Goal: Task Accomplishment & Management: Use online tool/utility

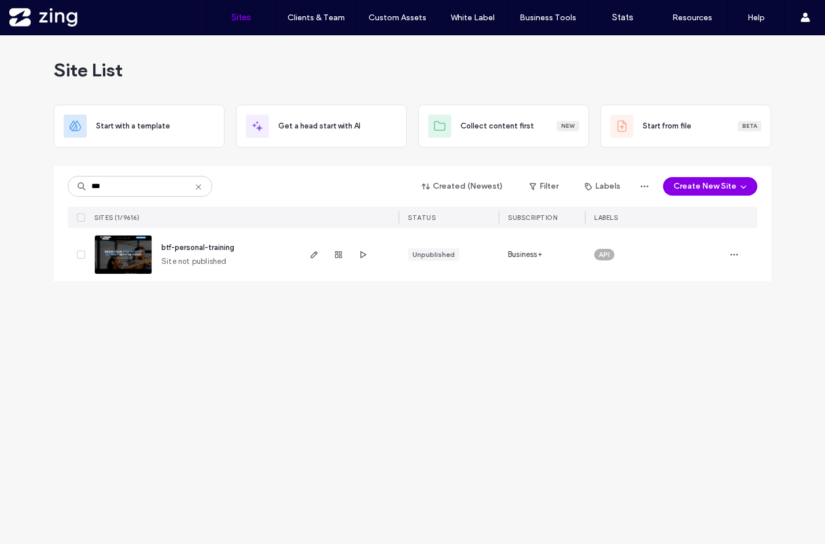
click at [718, 191] on button "Create New Site" at bounding box center [710, 186] width 94 height 19
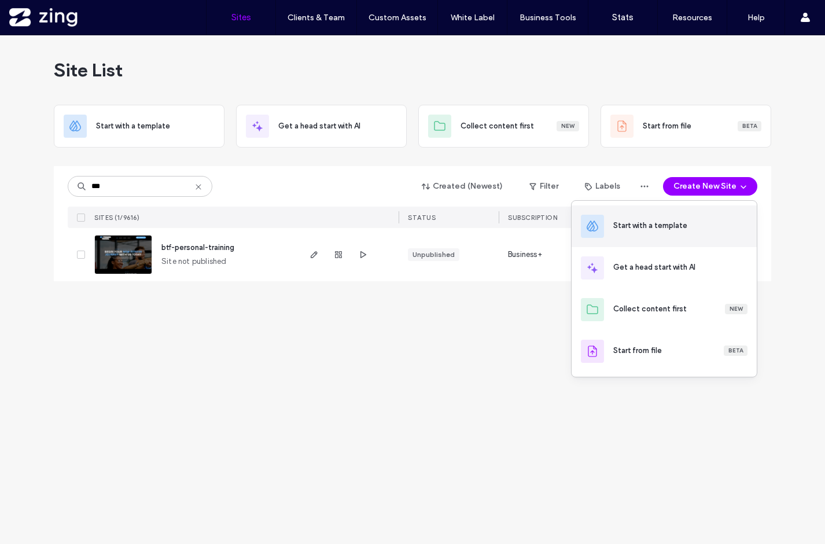
click at [641, 226] on div "Start with a template" at bounding box center [650, 226] width 74 height 12
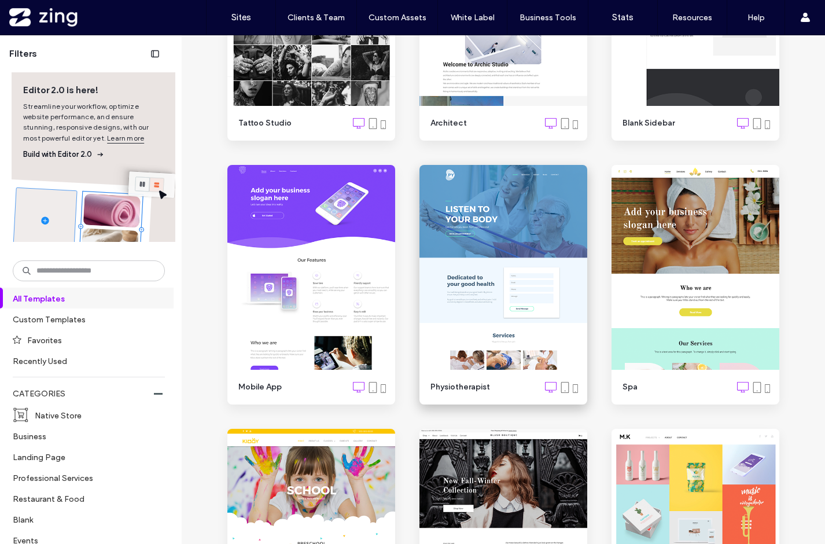
scroll to position [4729, 0]
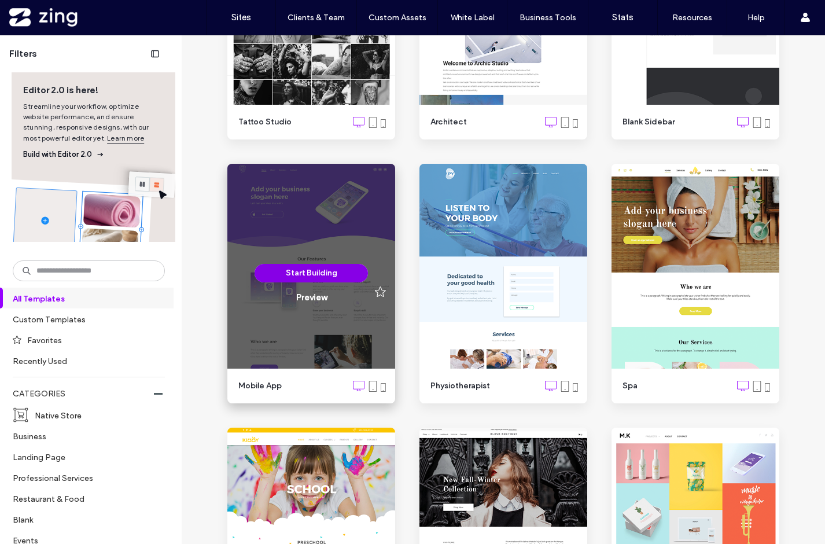
click at [302, 272] on button "Start Building" at bounding box center [311, 273] width 113 height 19
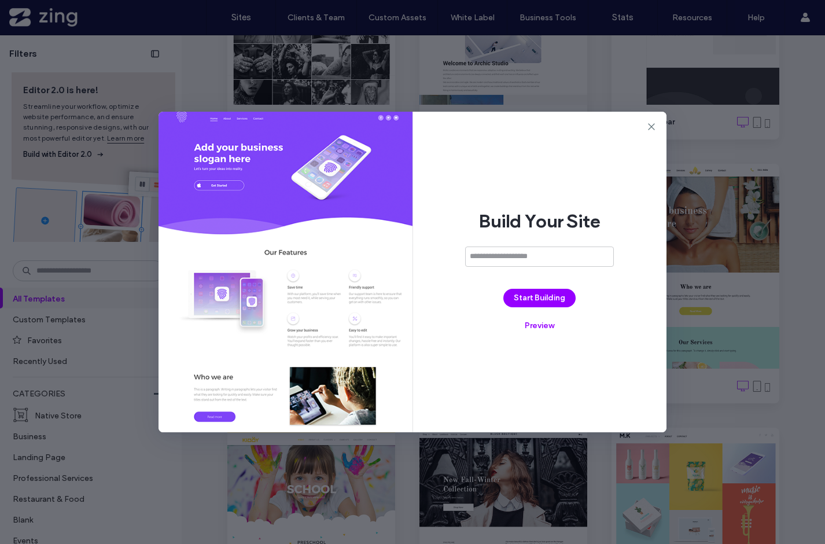
click at [491, 253] on input at bounding box center [539, 256] width 149 height 20
type input "**********"
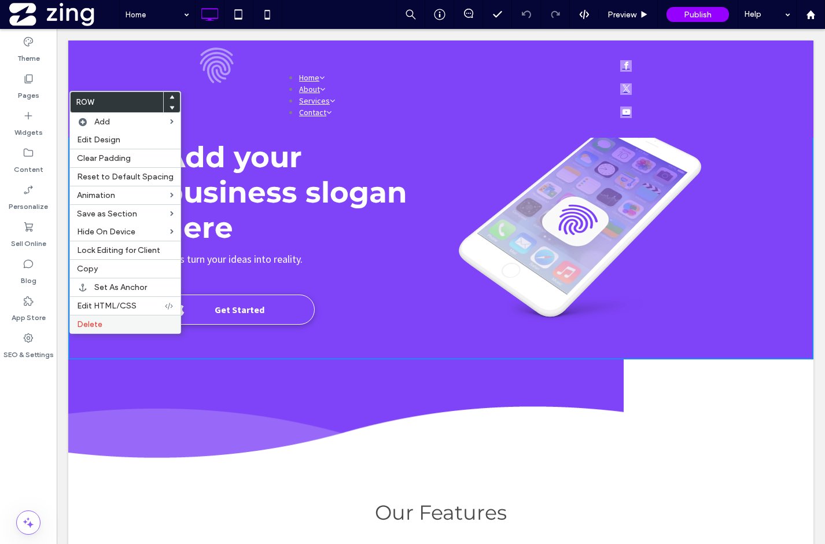
click at [103, 327] on label "Delete" at bounding box center [125, 324] width 97 height 10
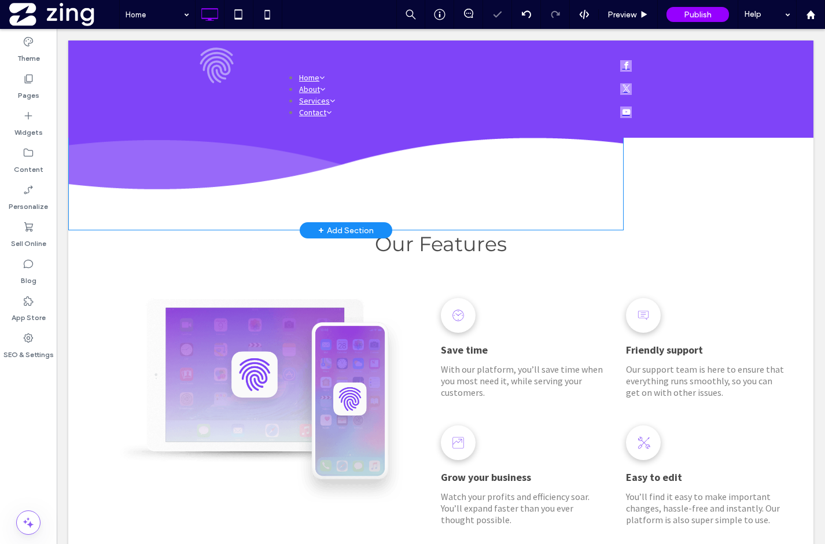
click at [86, 100] on div at bounding box center [82, 100] width 29 height 19
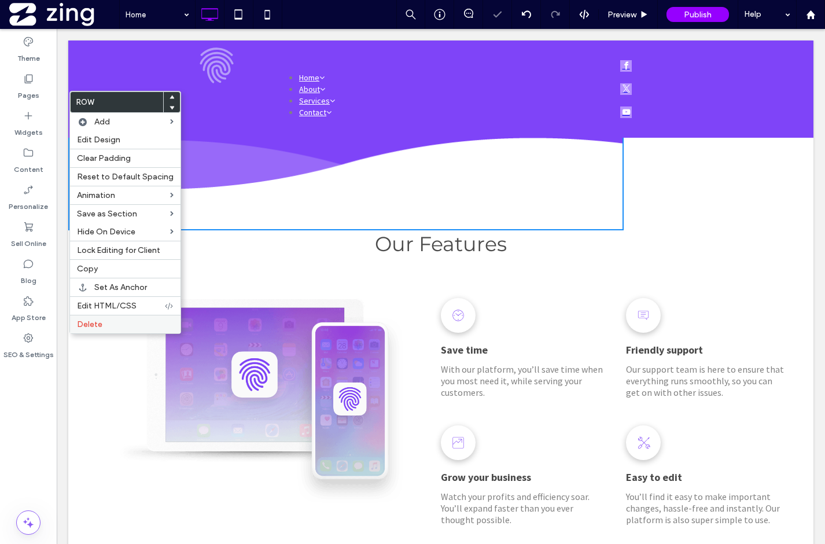
click at [95, 326] on span "Delete" at bounding box center [89, 324] width 25 height 10
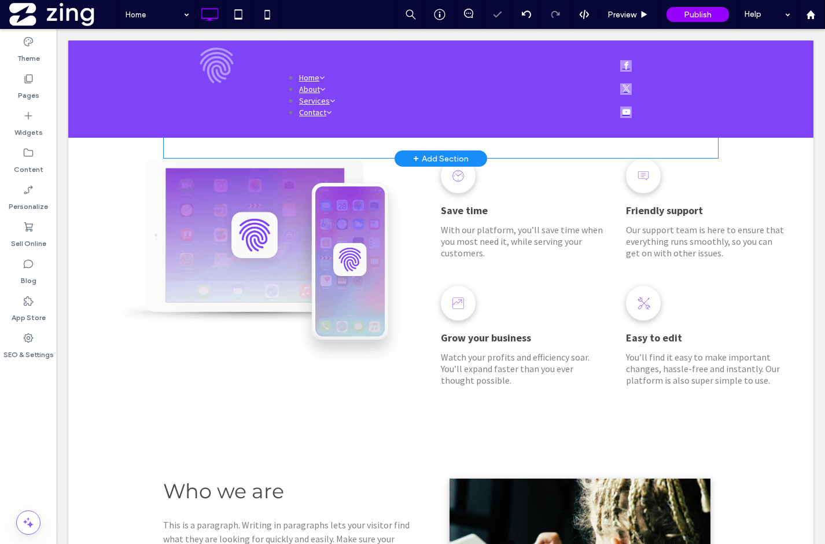
click at [163, 96] on div at bounding box center [177, 100] width 29 height 19
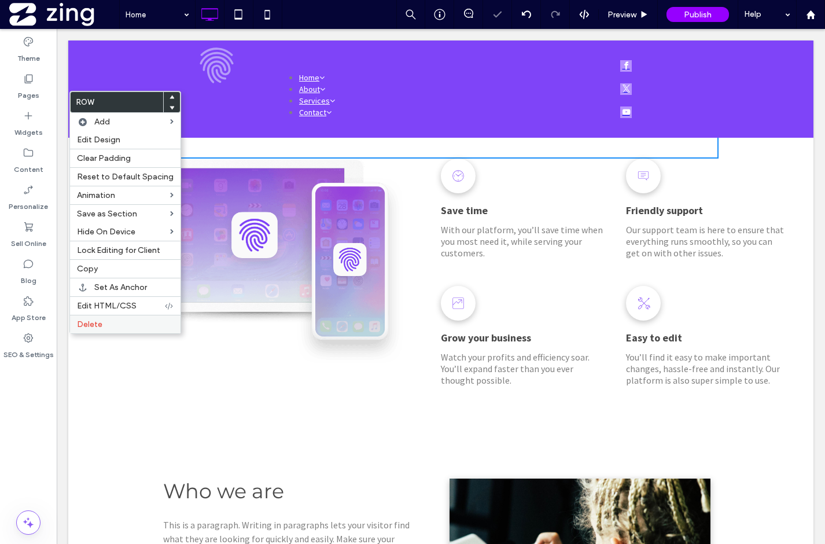
click at [102, 327] on label "Delete" at bounding box center [125, 324] width 97 height 10
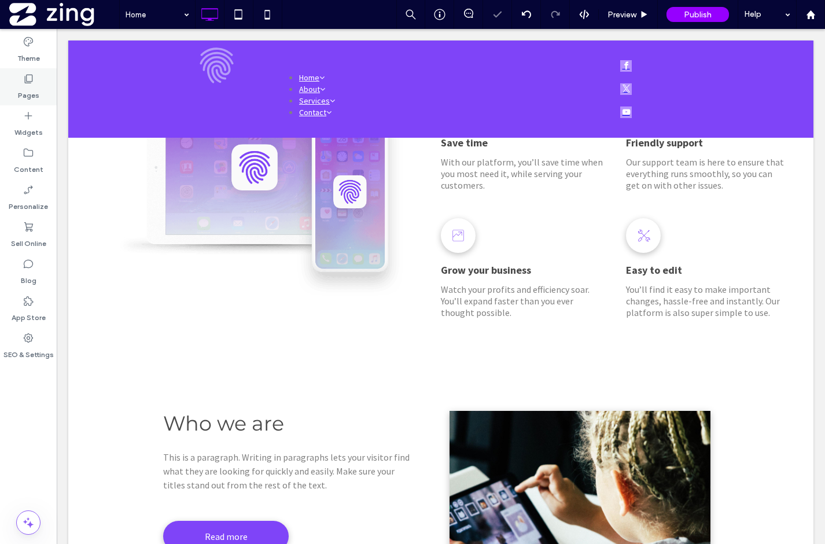
click at [26, 89] on label "Pages" at bounding box center [28, 92] width 21 height 16
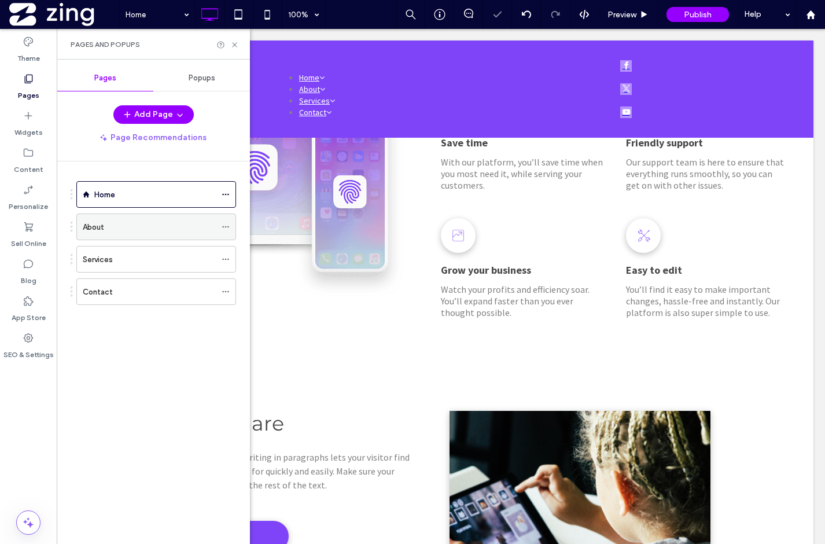
click at [227, 229] on icon at bounding box center [226, 227] width 8 height 8
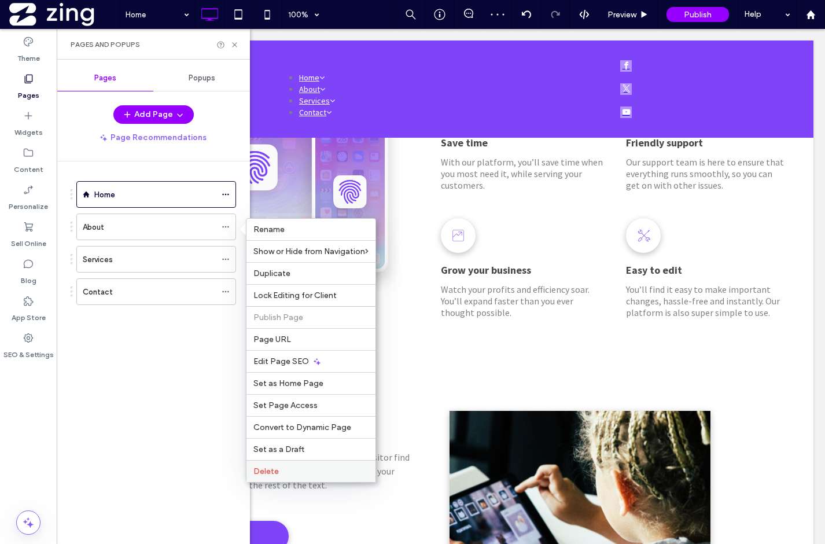
click at [266, 470] on span "Delete" at bounding box center [265, 471] width 25 height 10
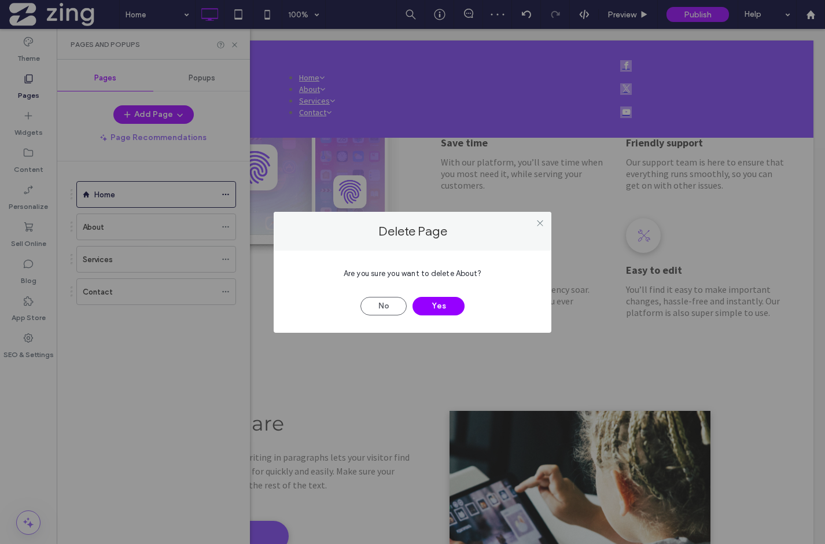
click at [450, 315] on div "Are you sure you want to delete About? No Yes" at bounding box center [413, 291] width 278 height 82
click at [446, 308] on button "Yes" at bounding box center [438, 306] width 52 height 19
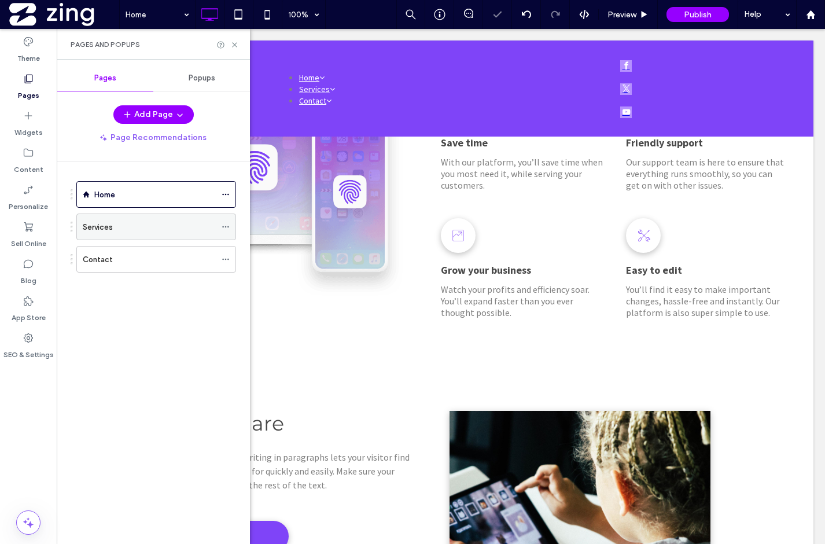
click at [224, 223] on icon at bounding box center [226, 227] width 8 height 8
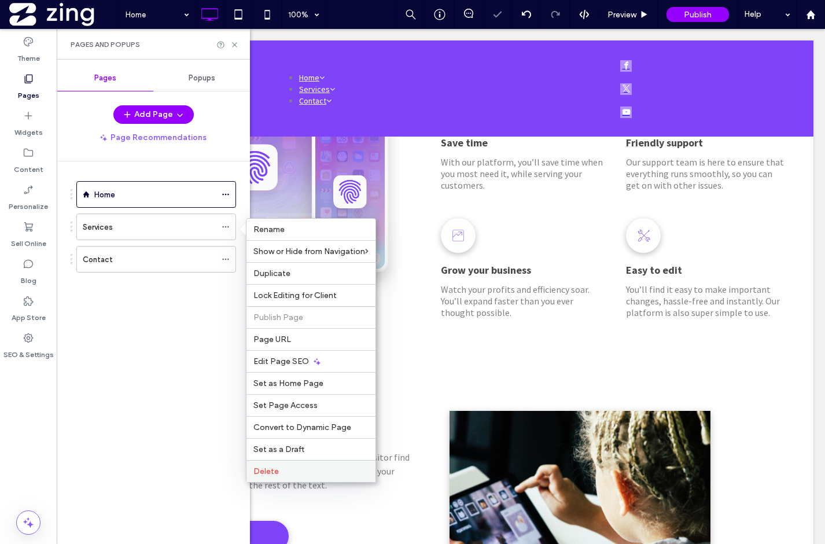
click at [290, 472] on label "Delete" at bounding box center [310, 471] width 115 height 10
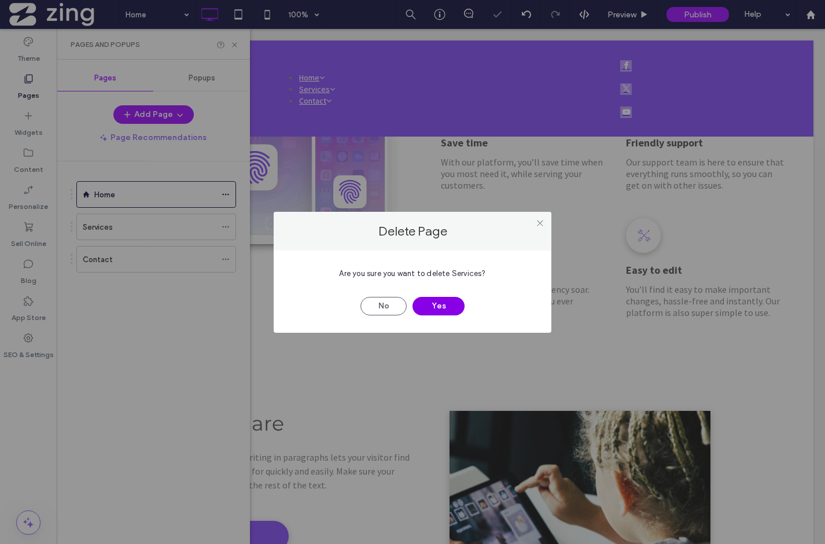
click at [449, 301] on button "Yes" at bounding box center [438, 306] width 52 height 19
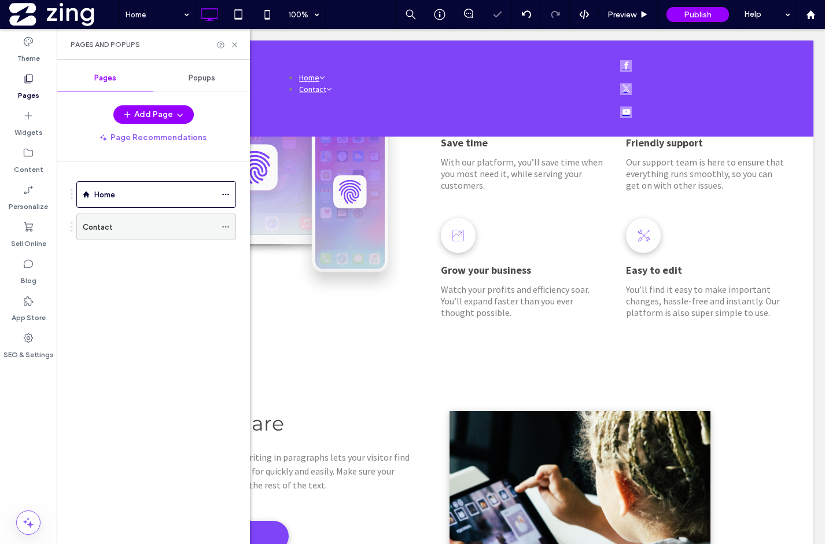
click at [229, 224] on icon at bounding box center [226, 227] width 8 height 8
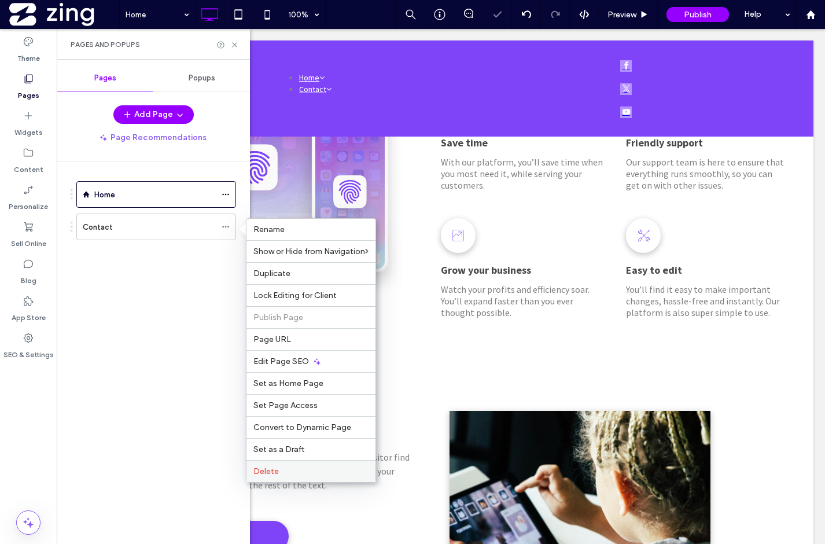
click at [290, 469] on label "Delete" at bounding box center [310, 471] width 115 height 10
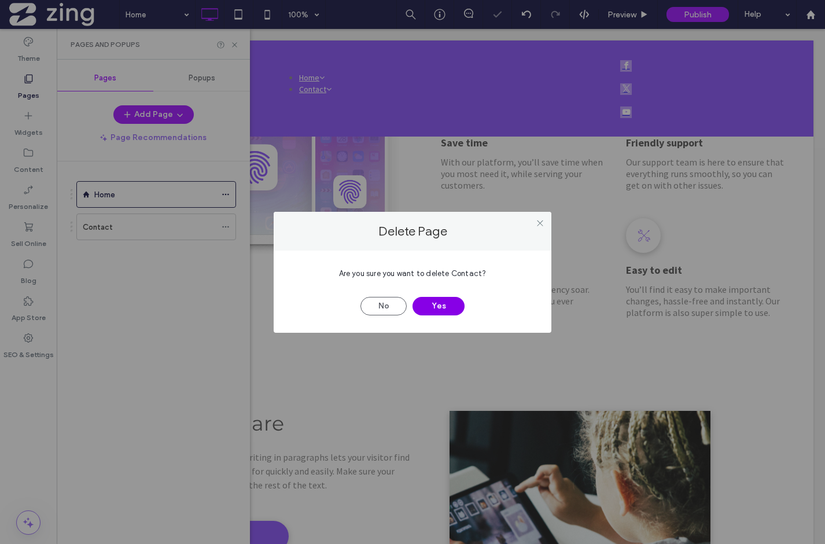
click at [443, 305] on button "Yes" at bounding box center [438, 306] width 52 height 19
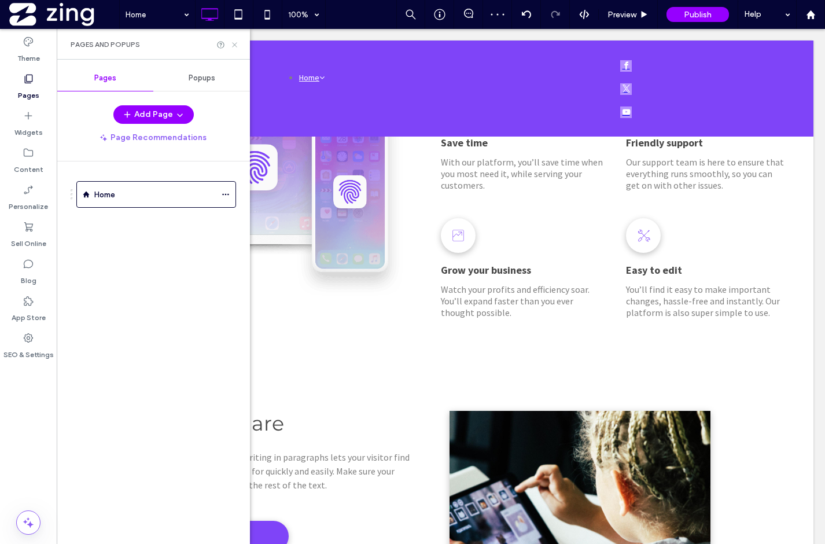
click at [233, 42] on icon at bounding box center [234, 44] width 9 height 9
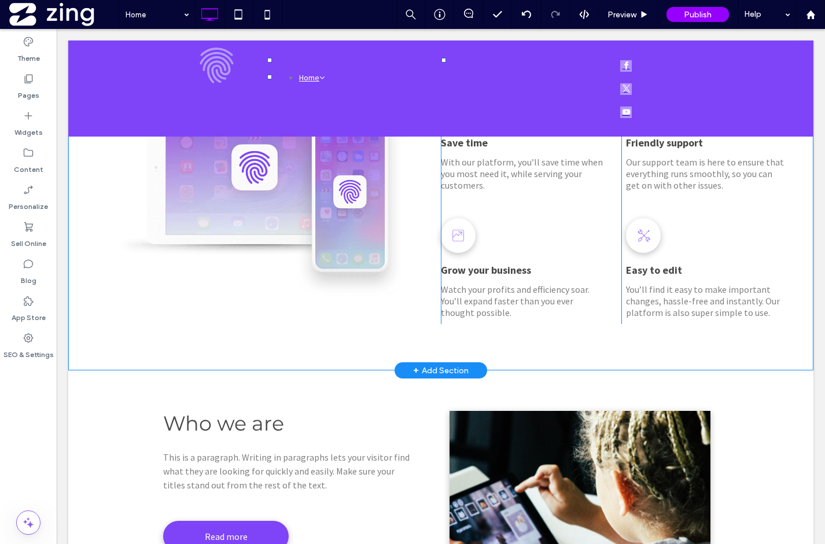
click at [82, 98] on div at bounding box center [82, 100] width 29 height 19
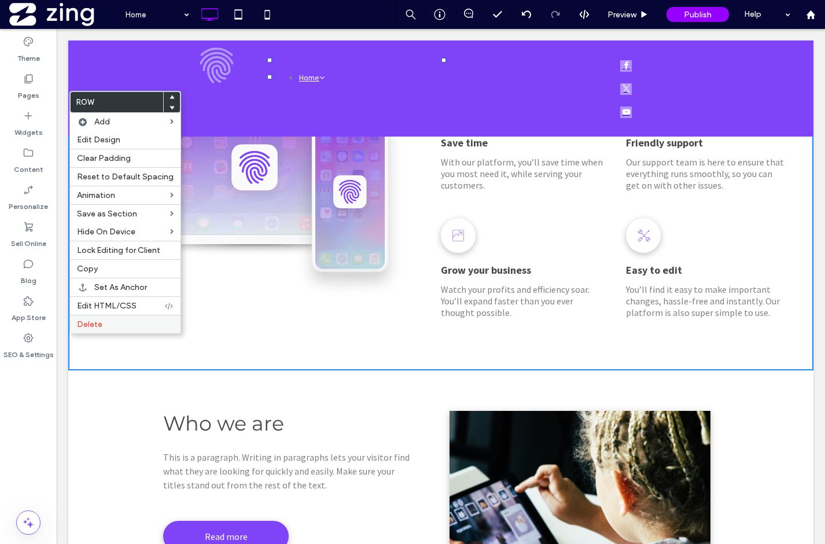
click at [120, 322] on label "Delete" at bounding box center [125, 324] width 97 height 10
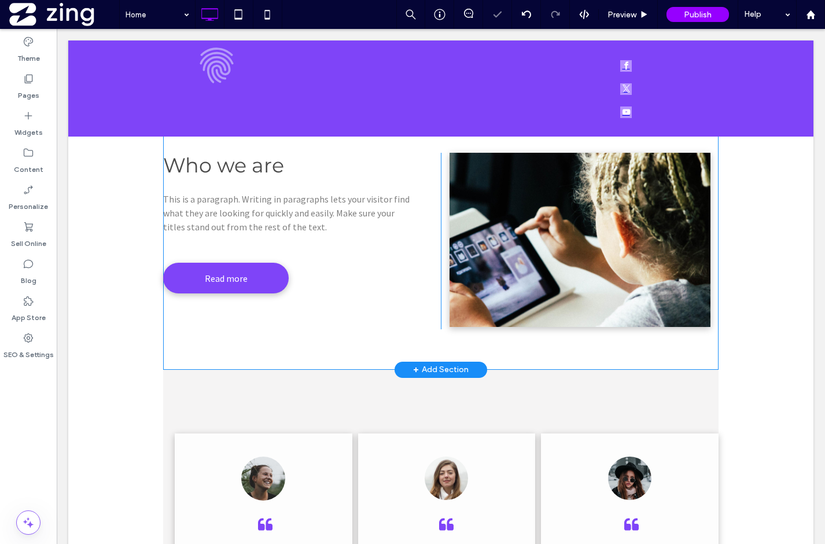
click at [163, 121] on div at bounding box center [177, 121] width 29 height 19
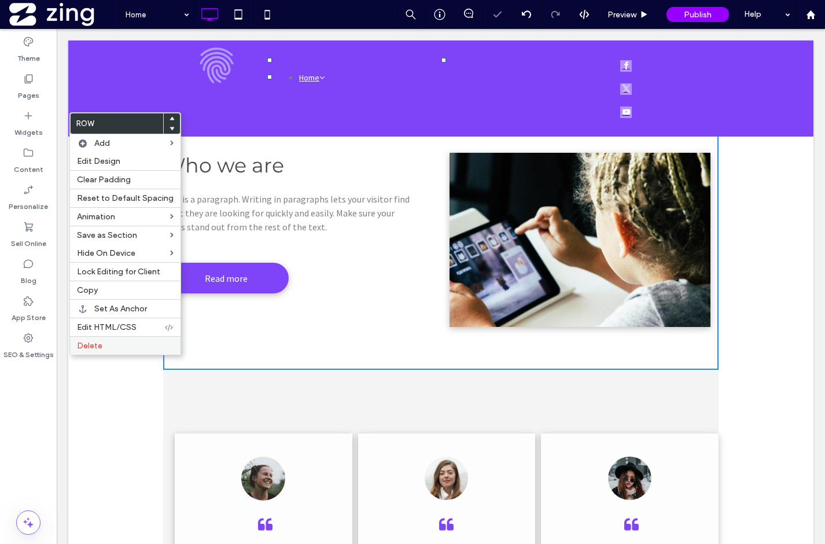
click at [109, 347] on label "Delete" at bounding box center [125, 346] width 97 height 10
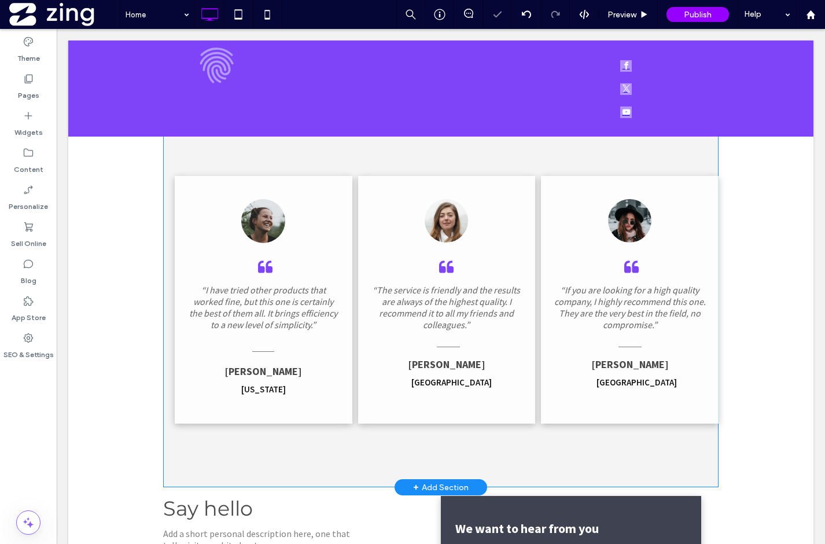
click at [163, 116] on div at bounding box center [177, 121] width 29 height 19
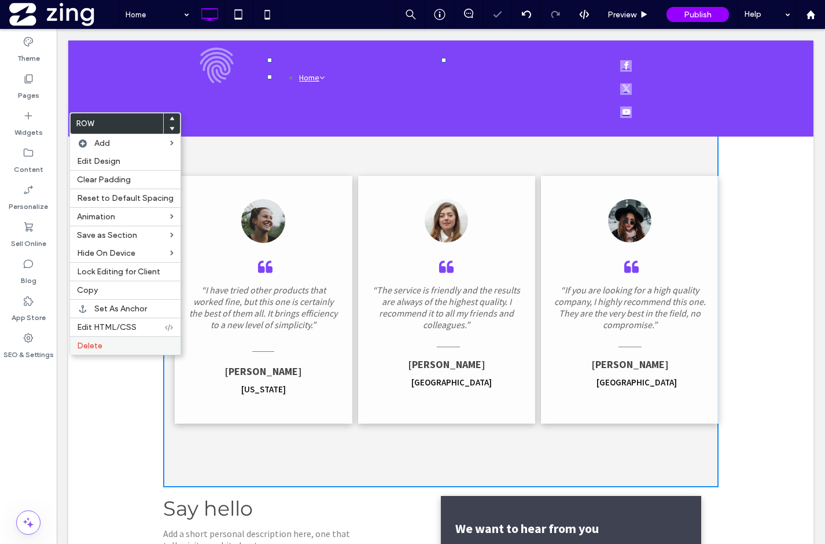
click at [101, 351] on span "Delete" at bounding box center [89, 346] width 25 height 10
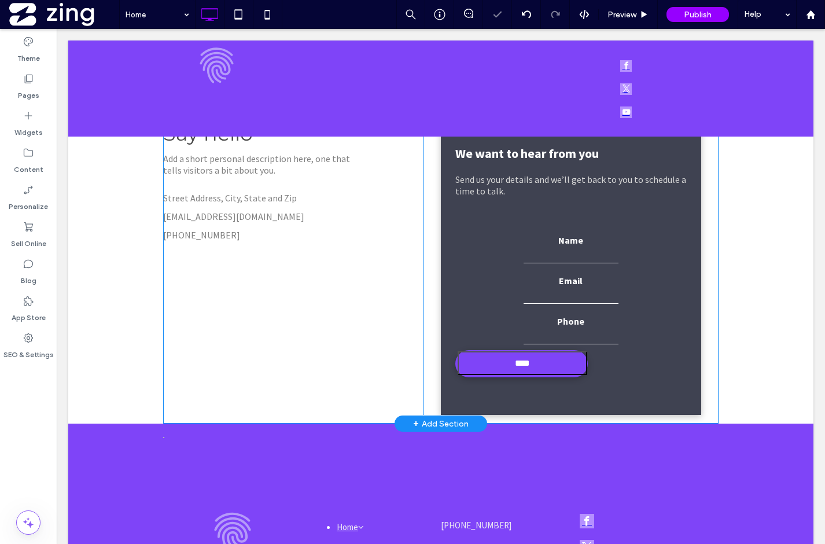
click at [163, 118] on div at bounding box center [177, 121] width 29 height 19
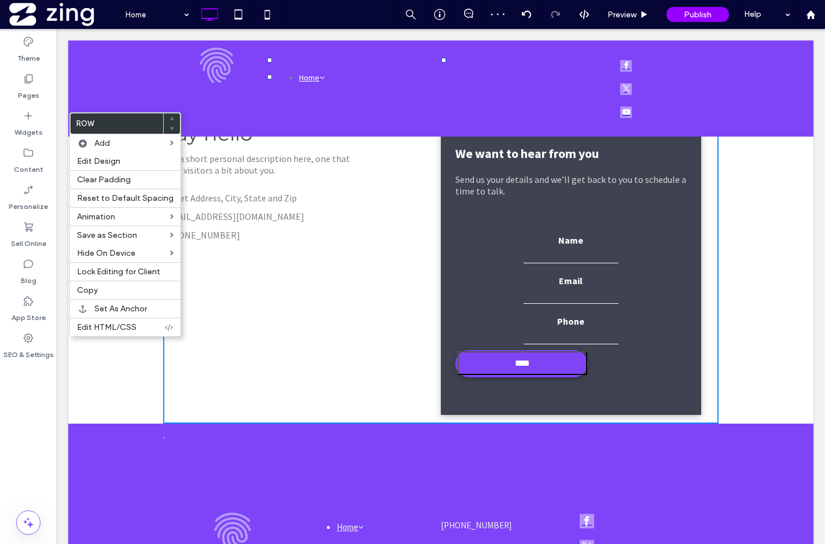
click at [219, 127] on section "Say hello Add a short personal description here, one that tells visitors a bit …" at bounding box center [440, 267] width 555 height 311
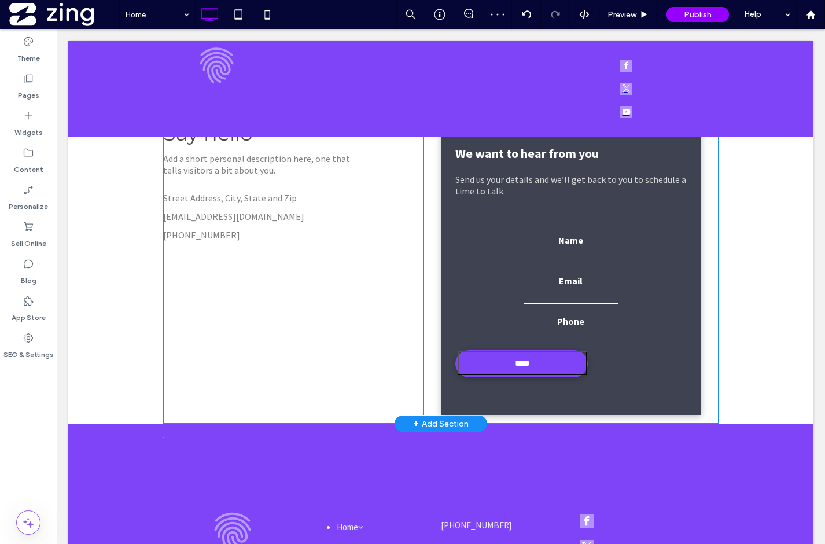
click at [163, 122] on div at bounding box center [177, 121] width 29 height 19
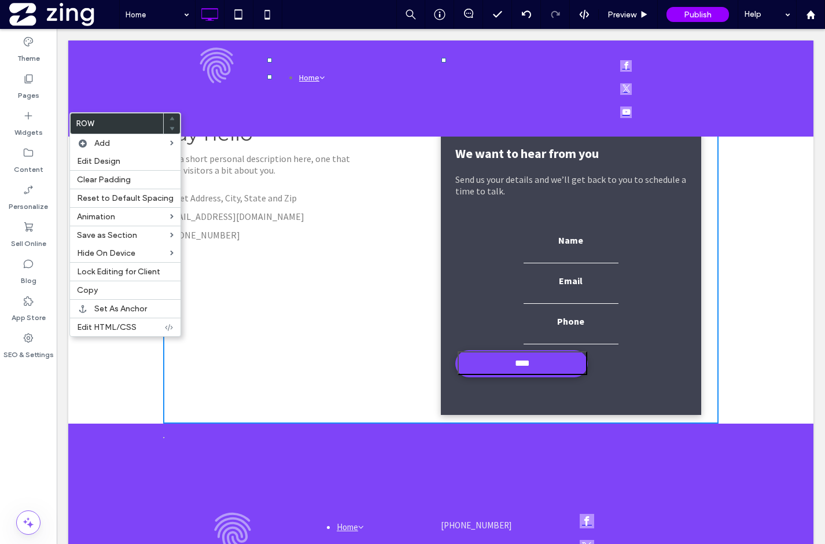
click at [272, 138] on section "Say hello Add a short personal description here, one that tells visitors a bit …" at bounding box center [440, 267] width 555 height 311
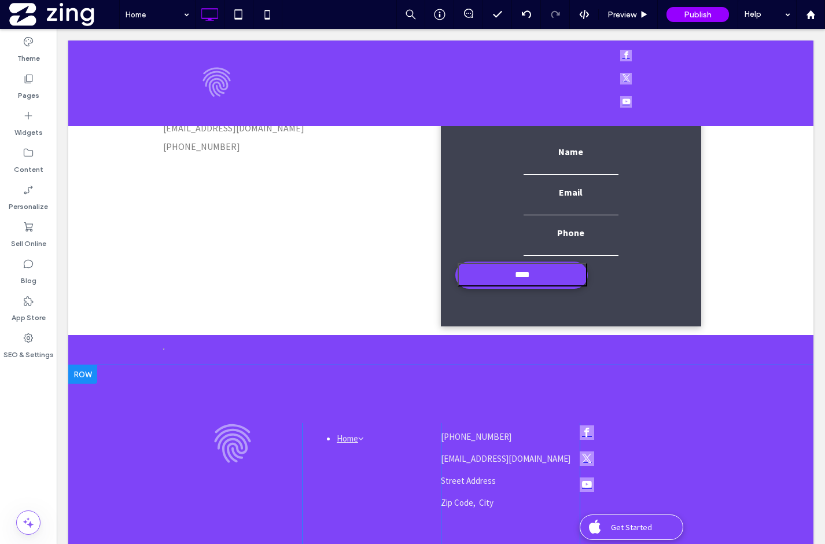
scroll to position [157, 0]
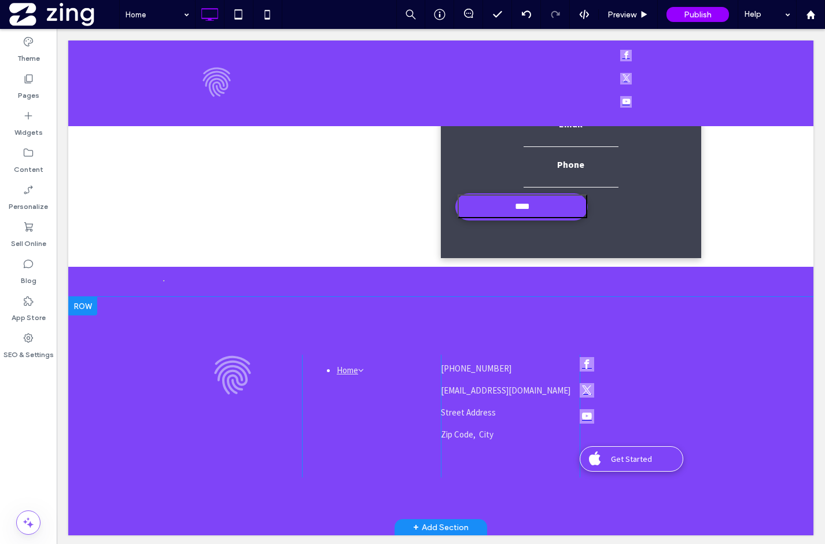
click at [88, 315] on div at bounding box center [82, 306] width 29 height 19
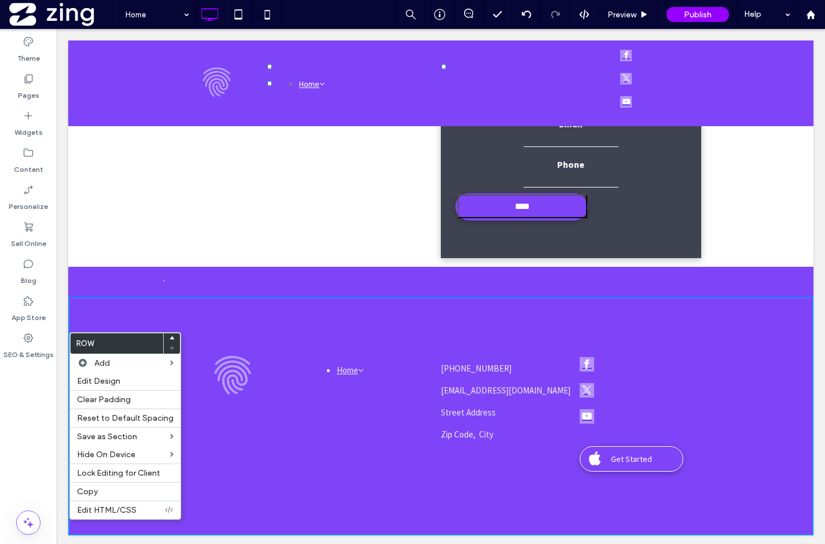
click at [186, 258] on div "Say hello Add a short personal description here, one that tells visitors a bit …" at bounding box center [293, 111] width 260 height 294
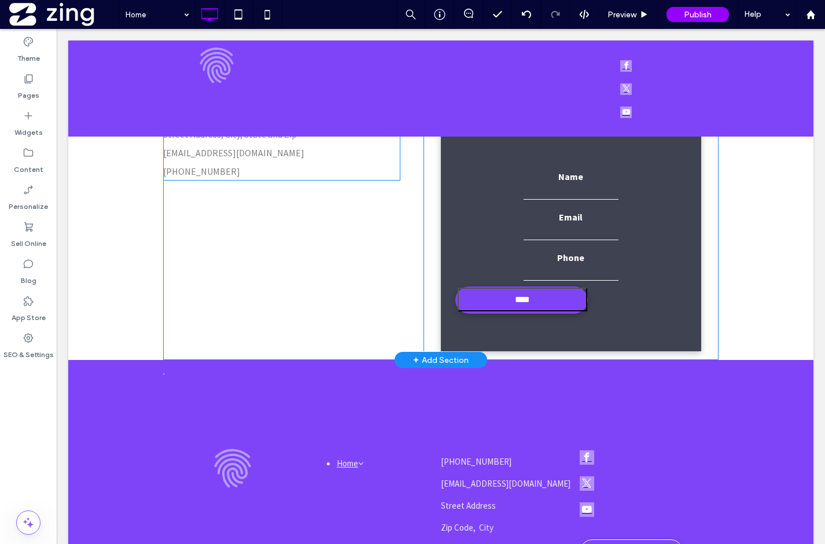
scroll to position [0, 0]
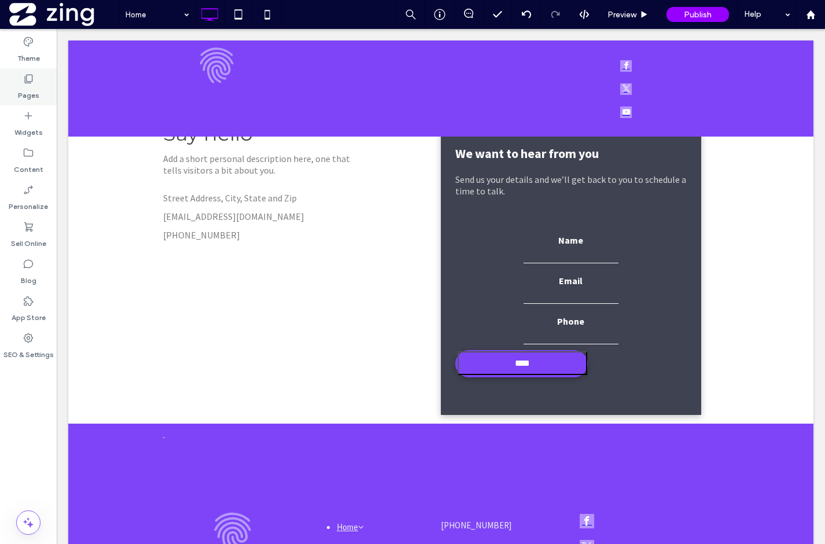
click at [33, 90] on label "Pages" at bounding box center [28, 92] width 21 height 16
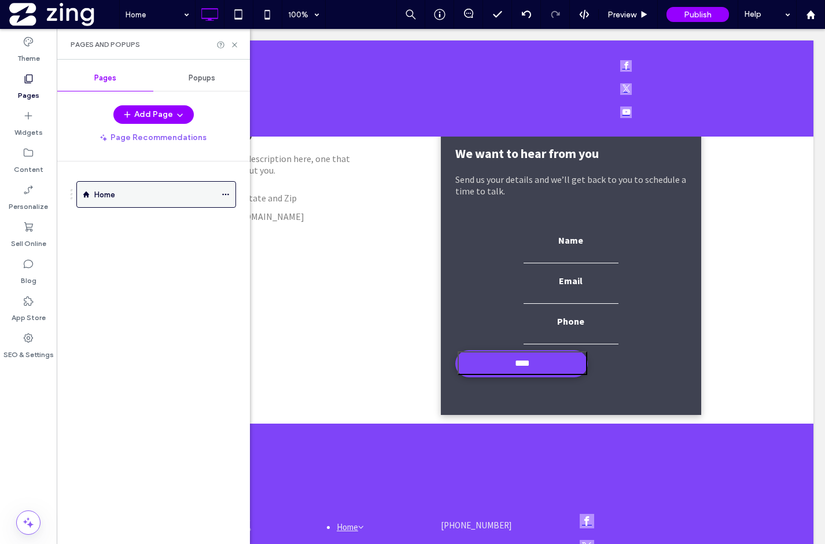
click at [228, 195] on icon at bounding box center [226, 194] width 8 height 8
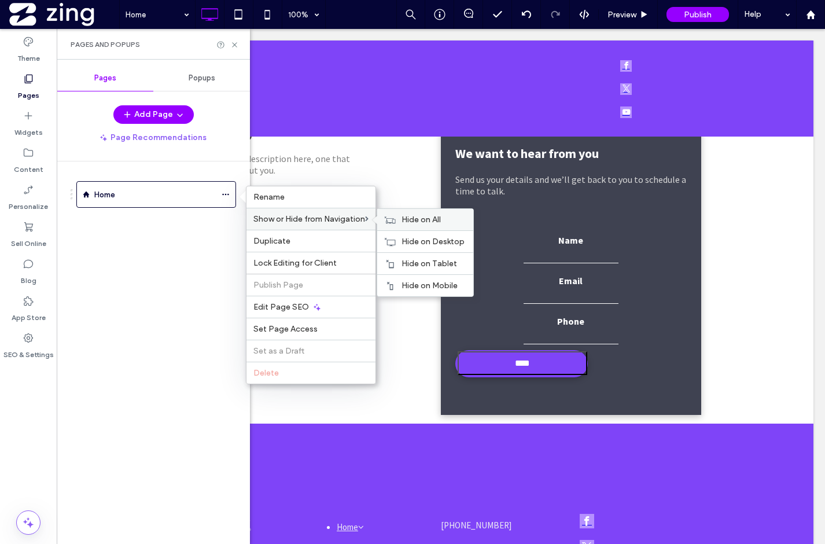
click at [421, 223] on span "Hide on All" at bounding box center [420, 220] width 39 height 10
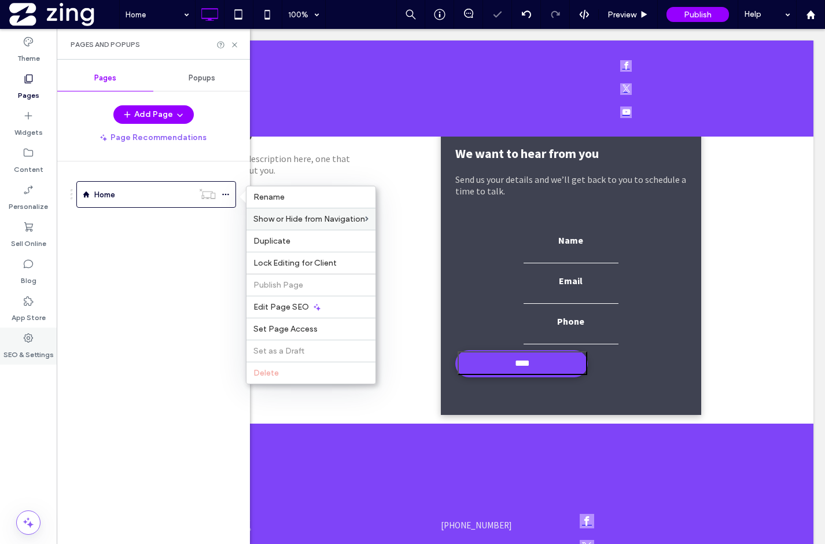
click at [28, 336] on use at bounding box center [28, 337] width 9 height 9
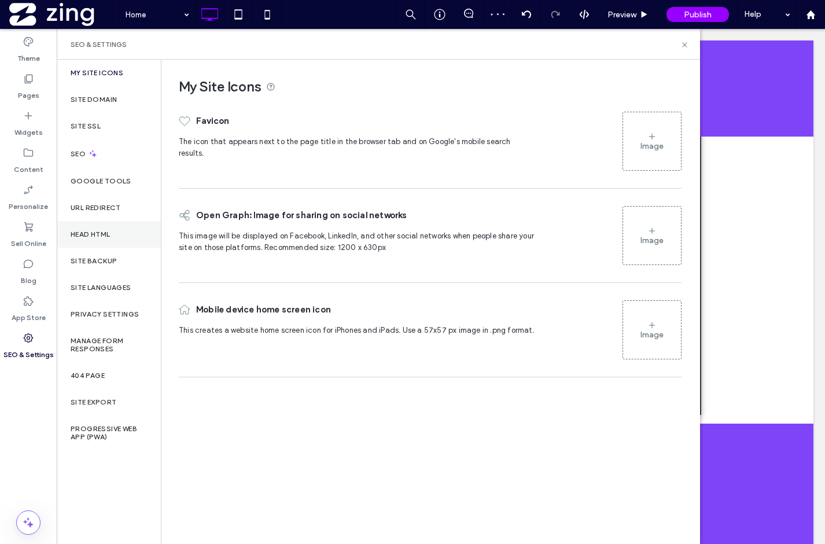
click at [102, 230] on label "Head HTML" at bounding box center [91, 234] width 40 height 8
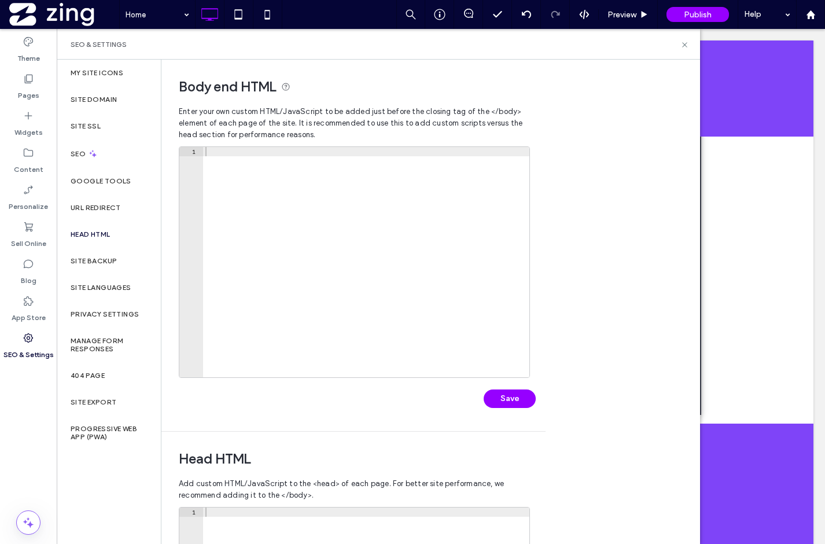
click at [282, 163] on div at bounding box center [366, 271] width 326 height 249
paste textarea "*********"
type textarea "*********"
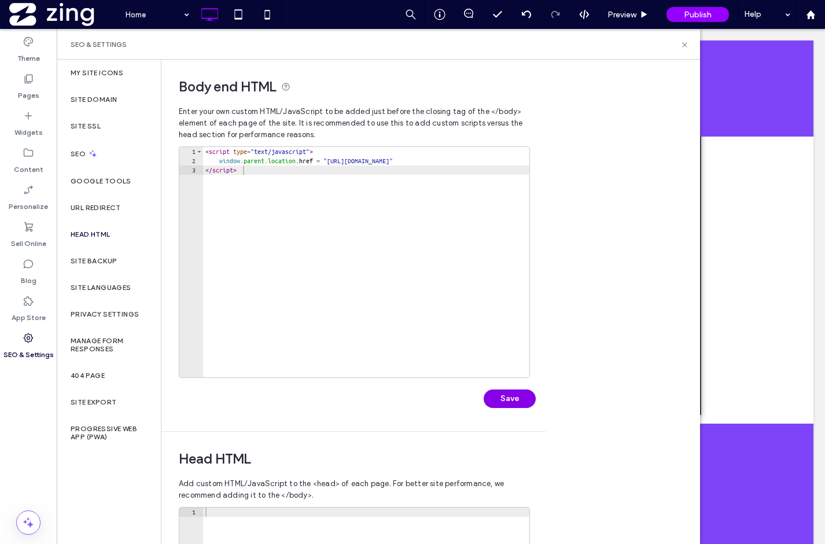
click at [503, 397] on button "Save" at bounding box center [510, 398] width 52 height 19
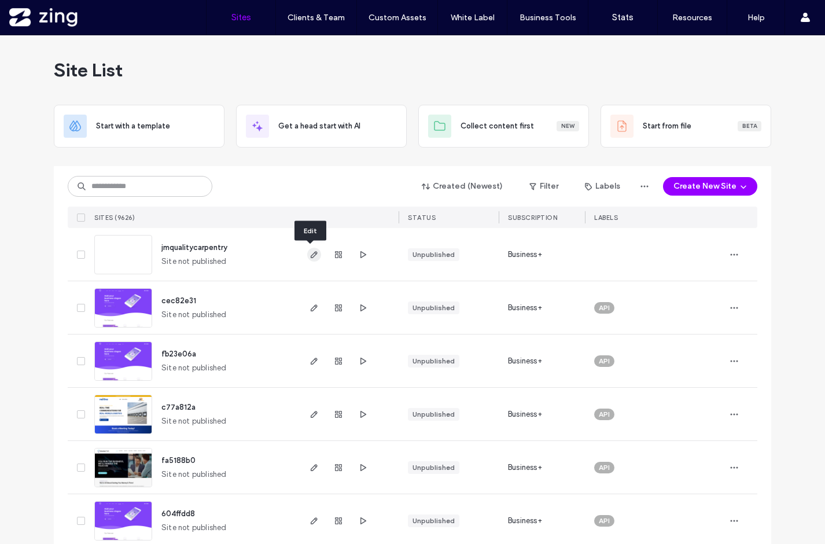
click at [309, 252] on icon "button" at bounding box center [313, 254] width 9 height 9
click at [729, 251] on icon "button" at bounding box center [733, 254] width 9 height 9
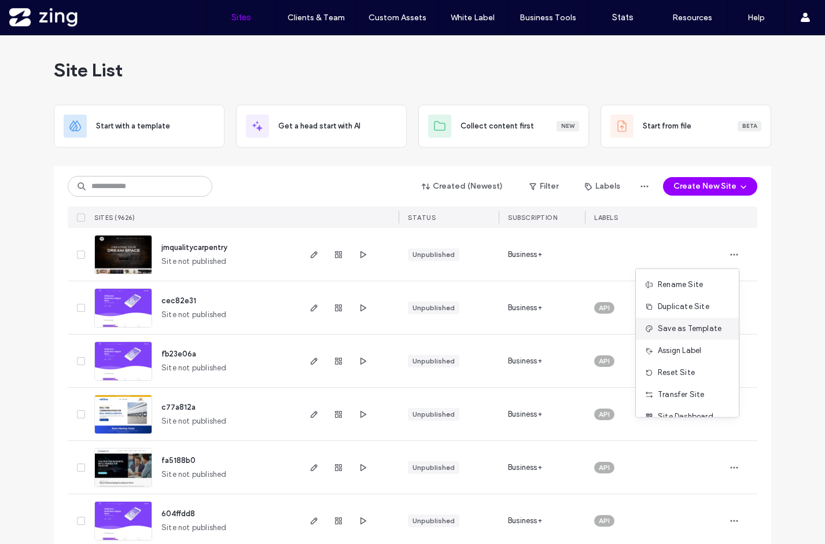
scroll to position [37, 0]
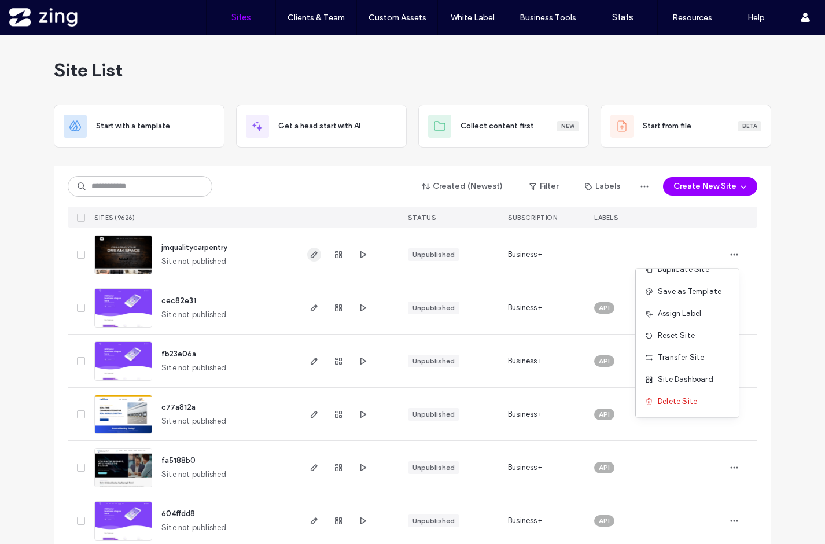
click at [312, 257] on icon "button" at bounding box center [313, 254] width 9 height 9
click at [337, 257] on use "button" at bounding box center [338, 254] width 7 height 7
click at [734, 254] on icon "button" at bounding box center [733, 254] width 9 height 9
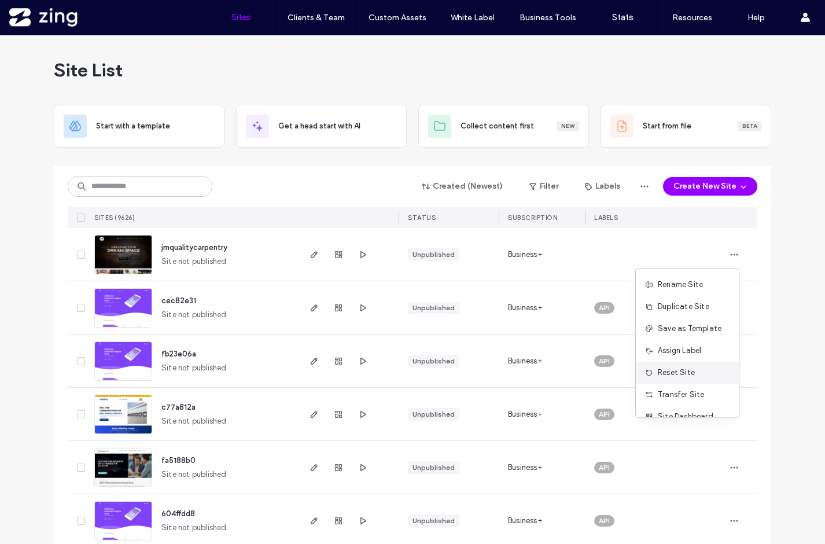
scroll to position [37, 0]
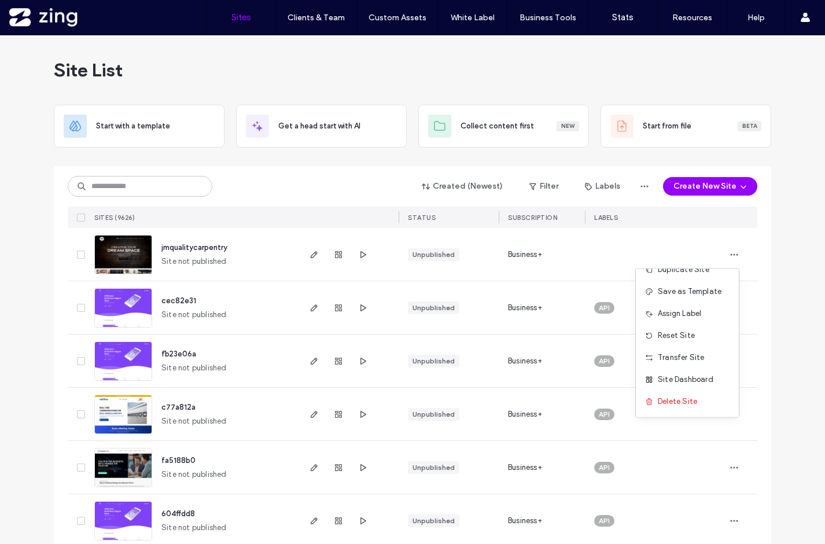
click at [677, 412] on div "Rename Site Duplicate Site Save as Template Assign Label Reset Site Transfer Si…" at bounding box center [687, 342] width 104 height 149
click at [677, 407] on div "Delete Site" at bounding box center [687, 401] width 103 height 22
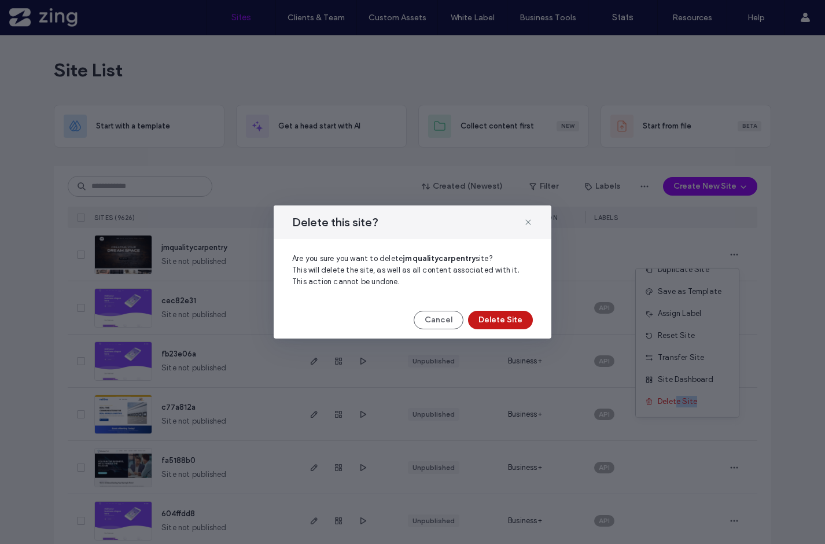
click at [500, 318] on button "Delete Site" at bounding box center [500, 320] width 65 height 19
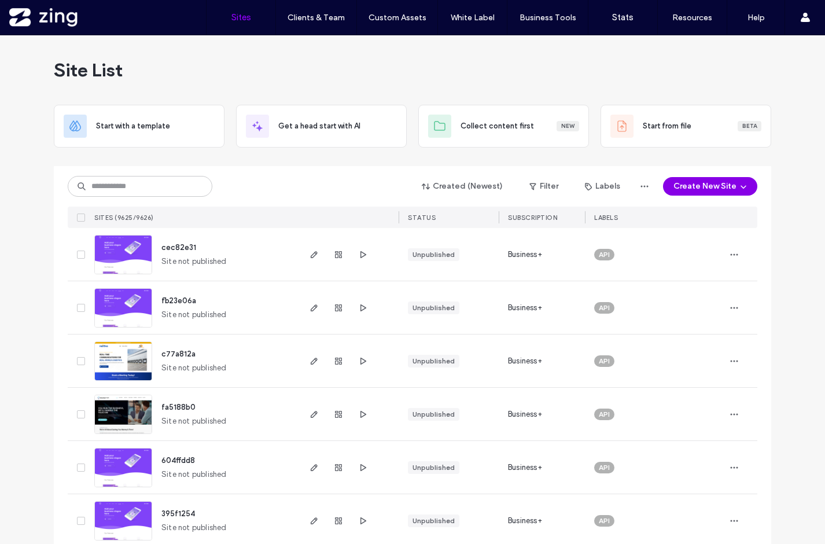
click at [697, 183] on button "Create New Site" at bounding box center [710, 186] width 94 height 19
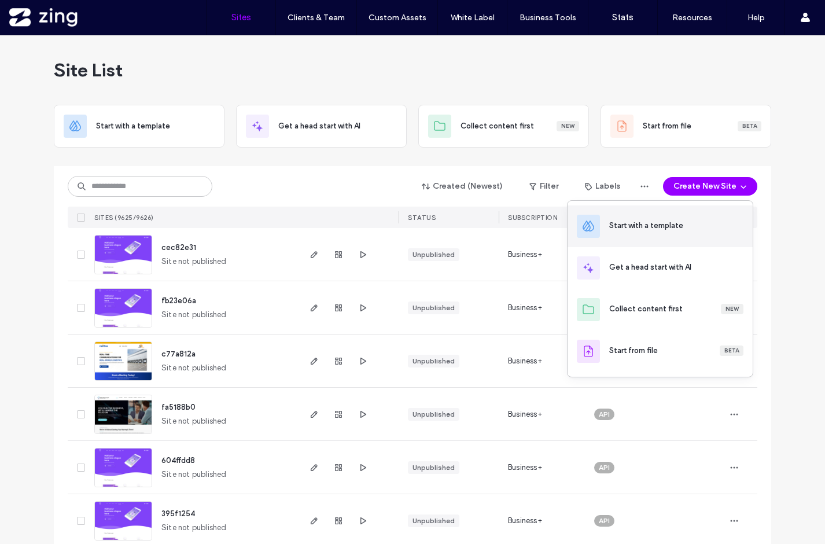
click at [678, 219] on div "Start with a template" at bounding box center [659, 226] width 185 height 42
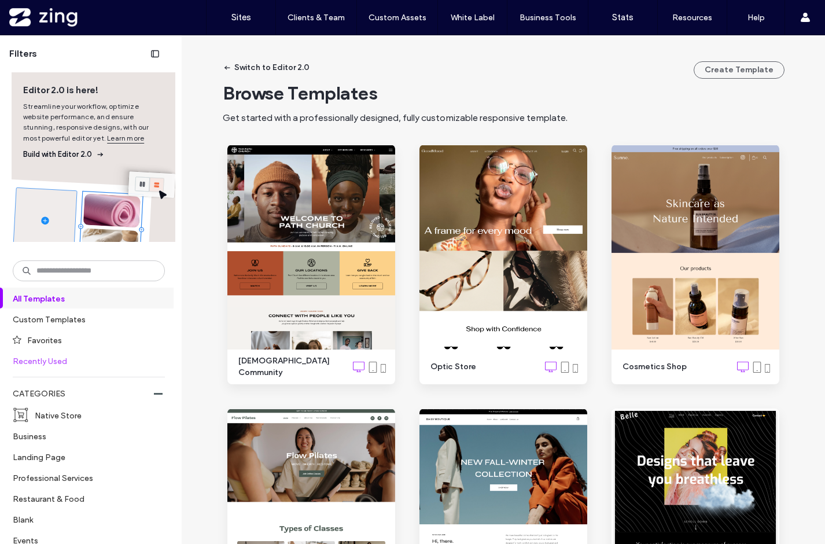
click at [72, 357] on label "Recently Used" at bounding box center [84, 361] width 142 height 20
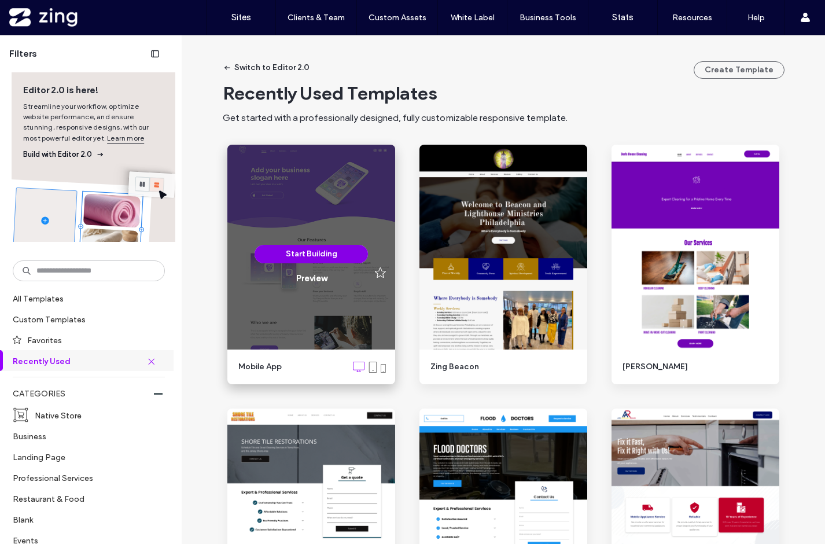
click at [306, 252] on button "Start Building" at bounding box center [311, 254] width 113 height 19
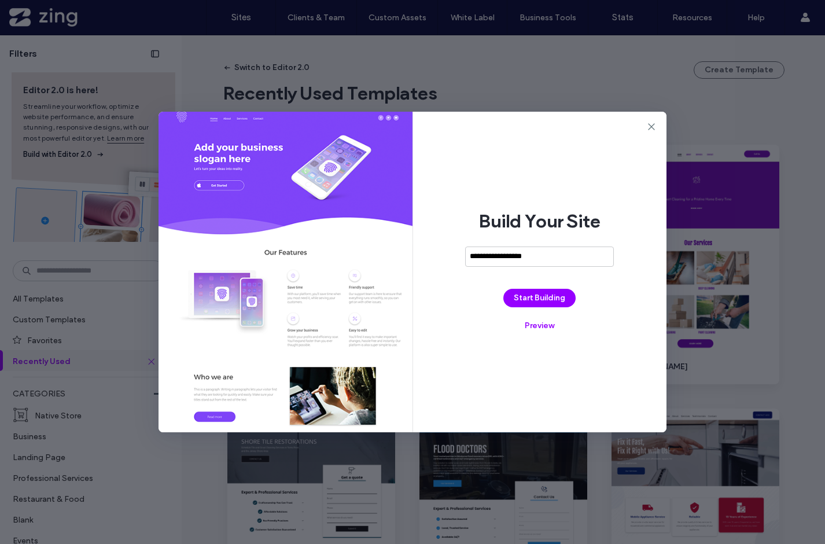
type input "**********"
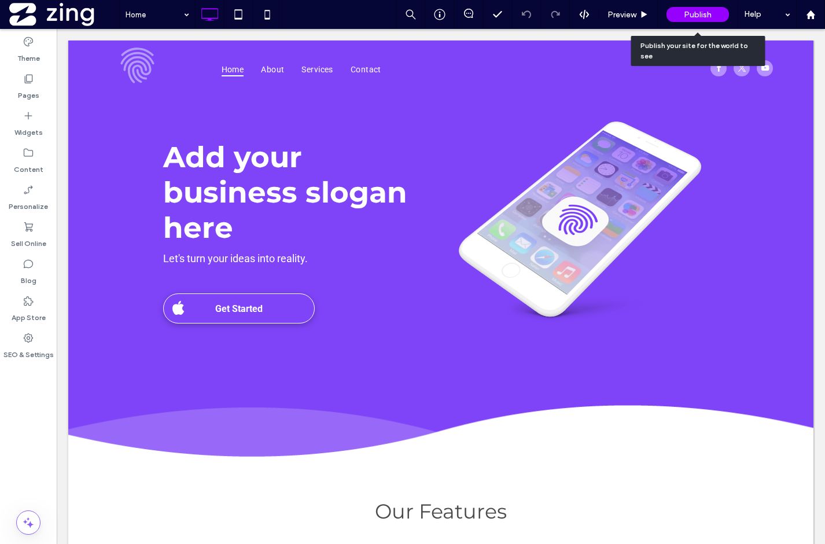
click at [689, 15] on span "Publish" at bounding box center [698, 15] width 28 height 10
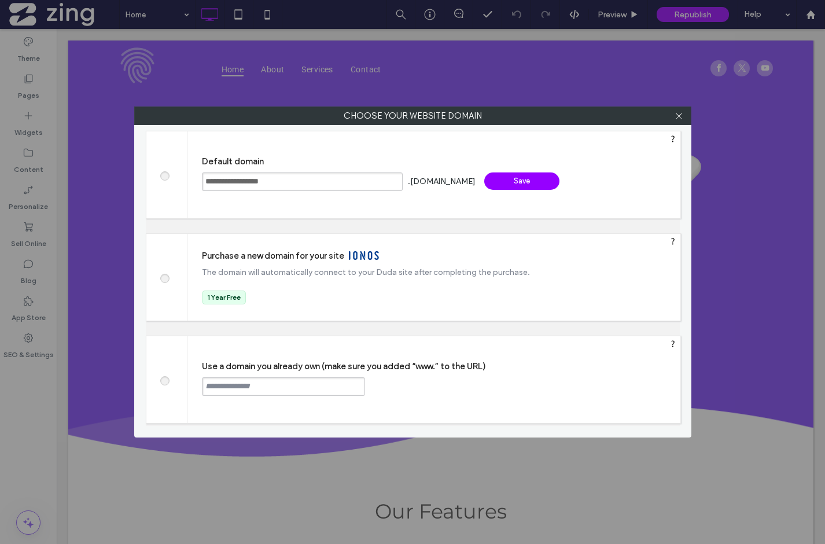
click at [279, 387] on input "text" at bounding box center [283, 386] width 163 height 19
type input "**********"
click at [412, 386] on div "Continue" at bounding box center [408, 385] width 75 height 17
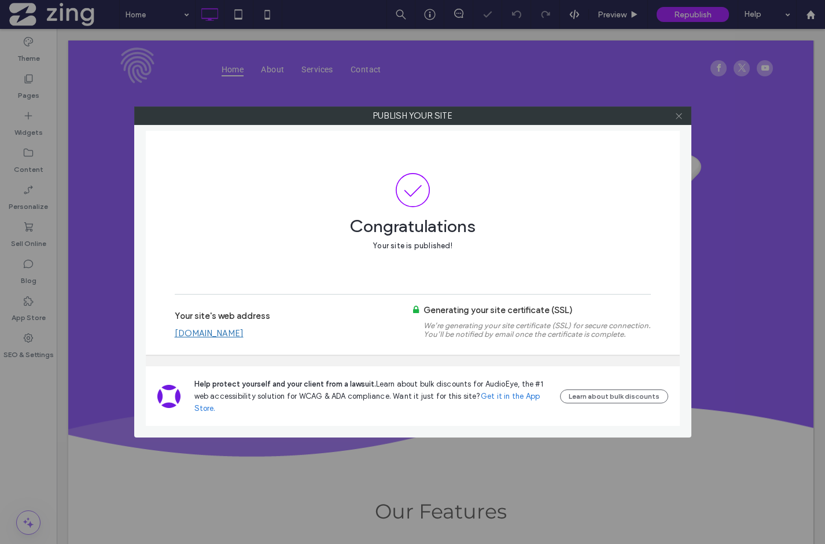
click at [677, 116] on icon at bounding box center [678, 116] width 9 height 9
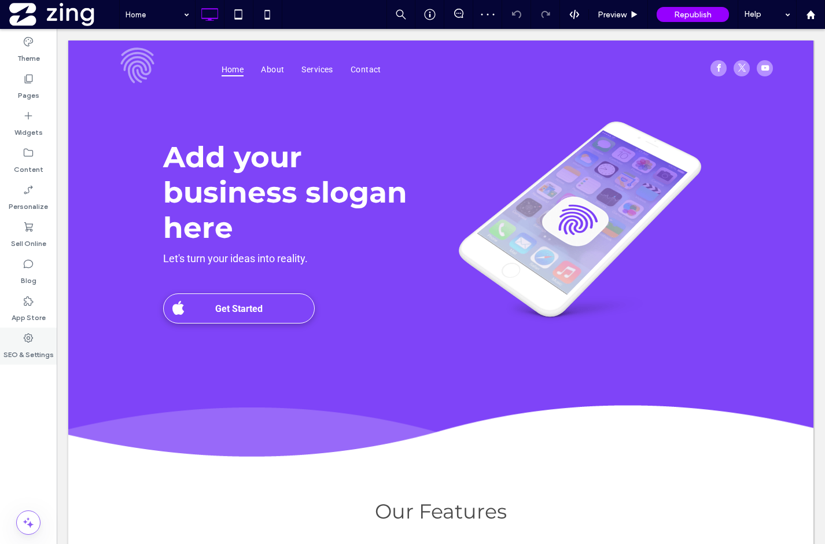
click at [32, 345] on label "SEO & Settings" at bounding box center [28, 352] width 50 height 16
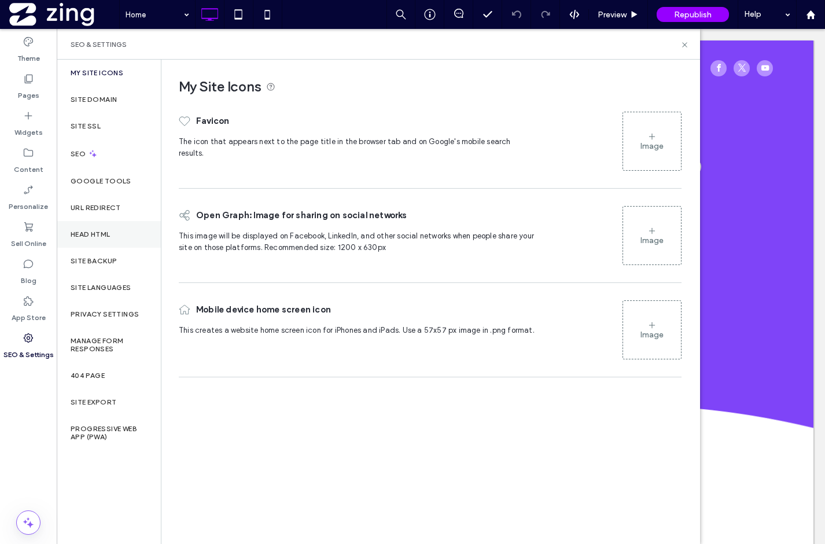
click at [108, 236] on label "Head HTML" at bounding box center [91, 234] width 40 height 8
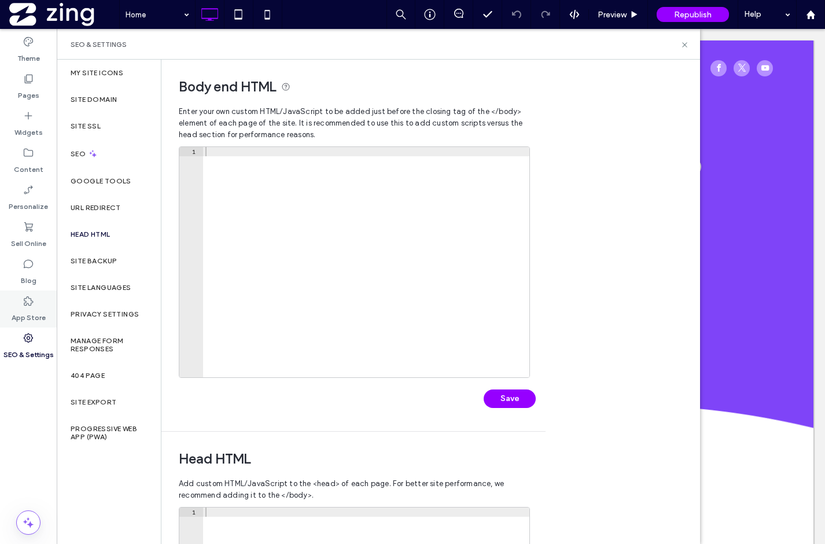
click at [29, 301] on icon at bounding box center [29, 301] width 12 height 12
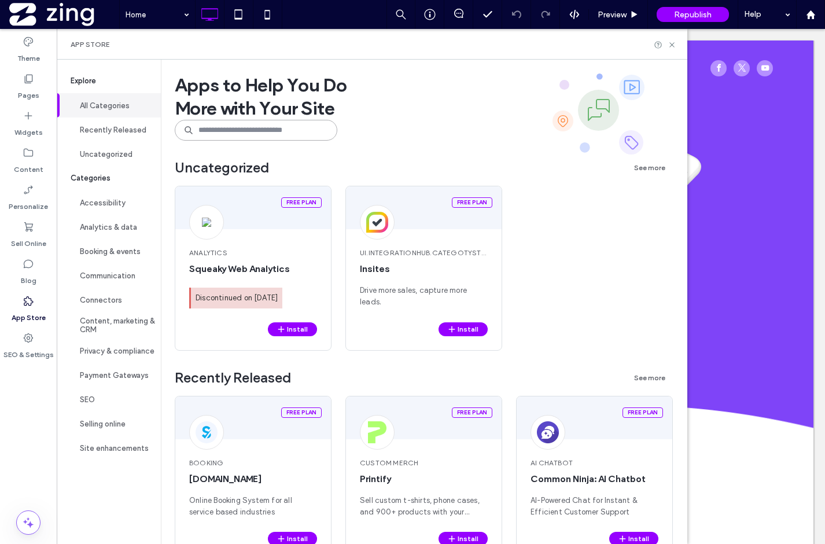
click at [231, 126] on input at bounding box center [256, 130] width 163 height 21
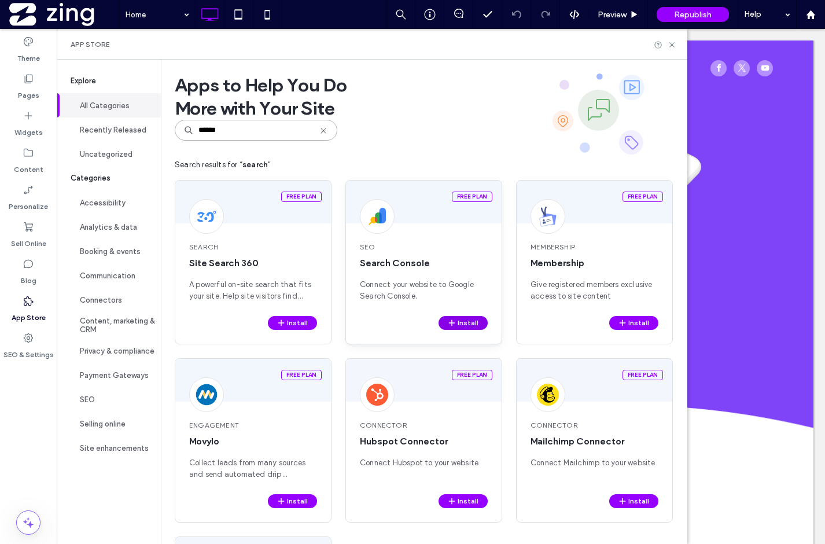
type input "******"
click at [455, 321] on icon "button" at bounding box center [451, 322] width 9 height 9
click at [470, 323] on button "Install" at bounding box center [462, 323] width 49 height 14
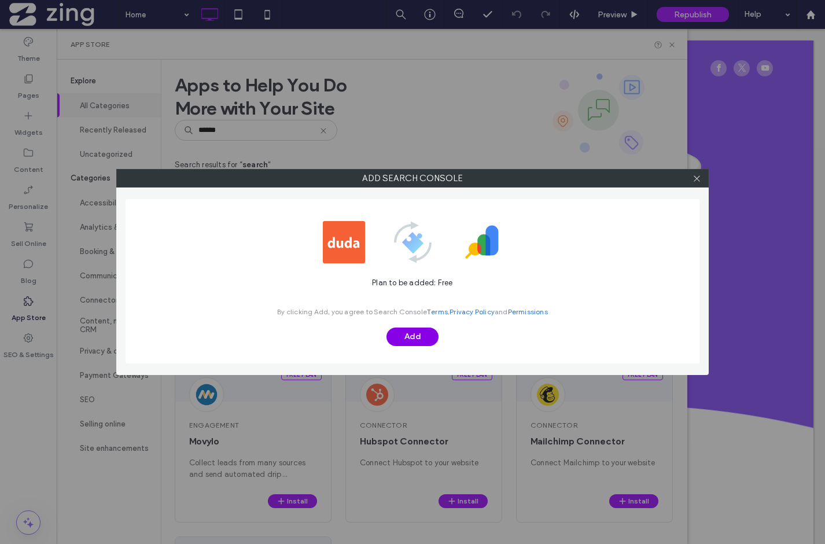
click at [404, 342] on button "Add" at bounding box center [412, 336] width 52 height 19
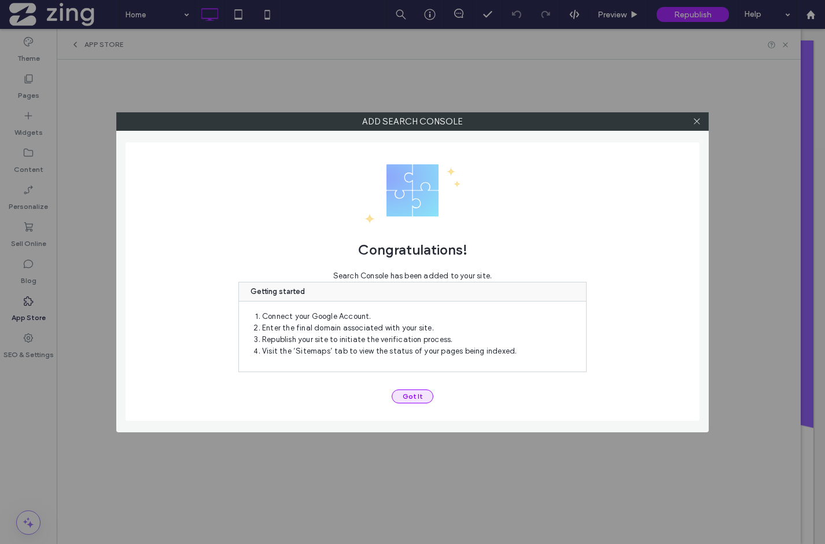
click at [410, 389] on button "Got It" at bounding box center [413, 396] width 42 height 14
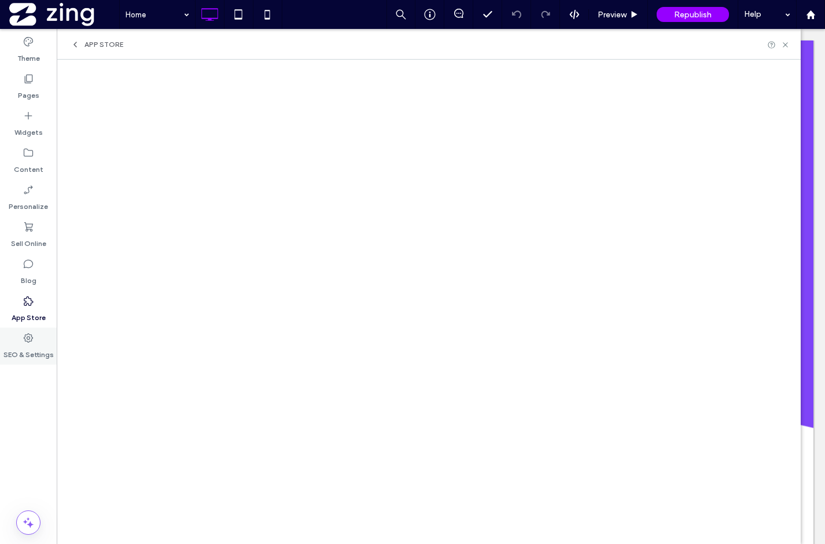
click at [19, 343] on div "SEO & Settings" at bounding box center [28, 345] width 57 height 37
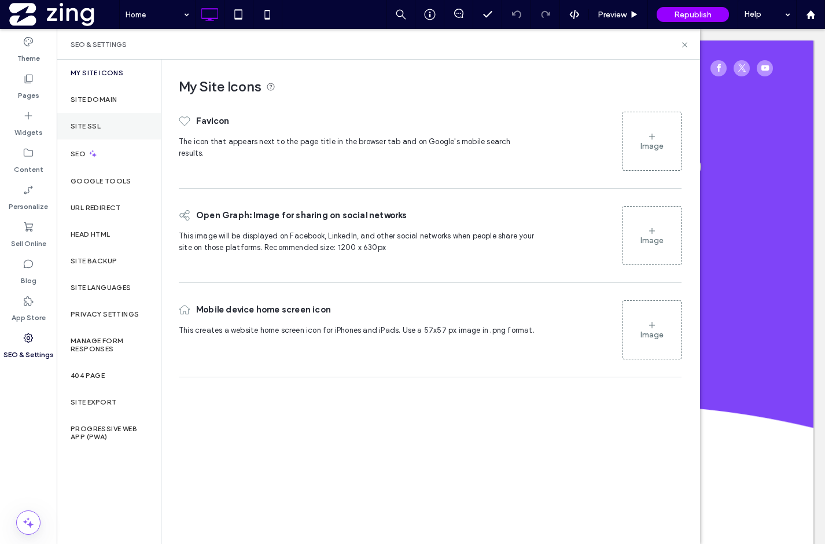
click at [99, 118] on div "Site SSL" at bounding box center [109, 126] width 104 height 27
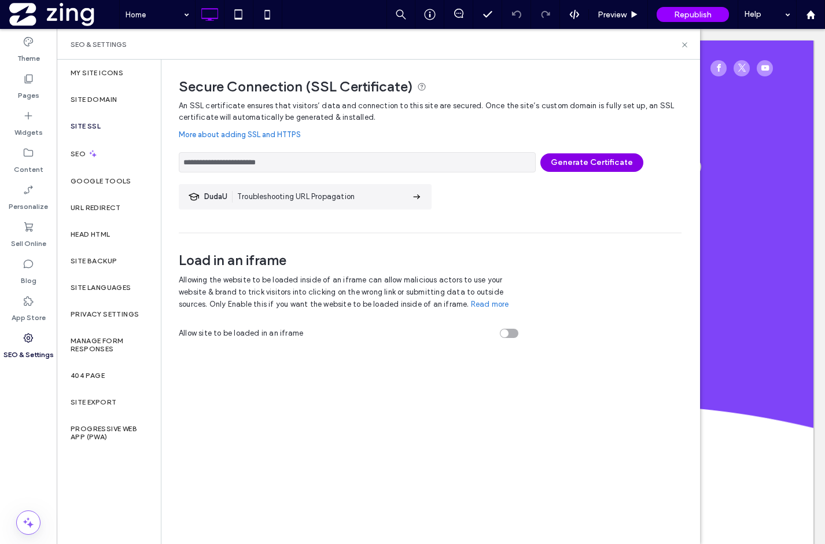
click at [589, 154] on button "Generate Certificate" at bounding box center [591, 162] width 103 height 19
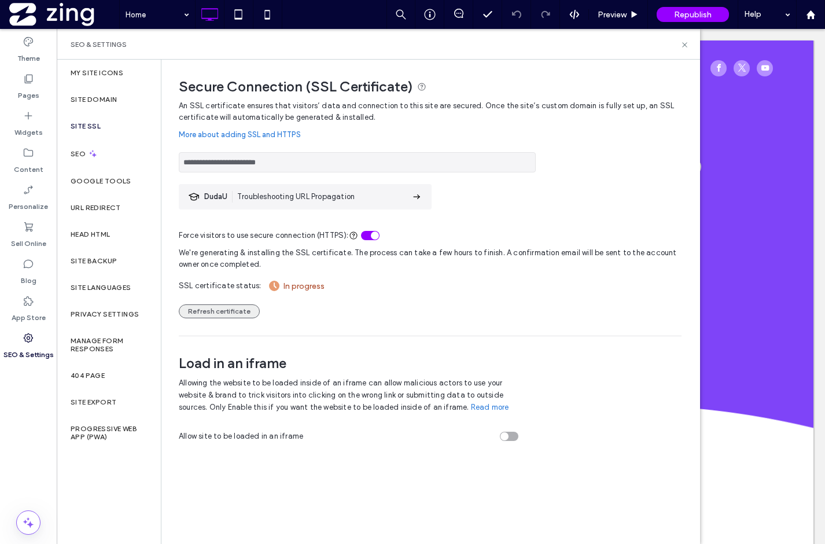
click at [233, 307] on button "Refresh certificate" at bounding box center [219, 311] width 81 height 14
click at [221, 306] on button "Refresh certificate" at bounding box center [219, 311] width 81 height 14
click at [237, 308] on button "Refresh certificate" at bounding box center [219, 311] width 81 height 14
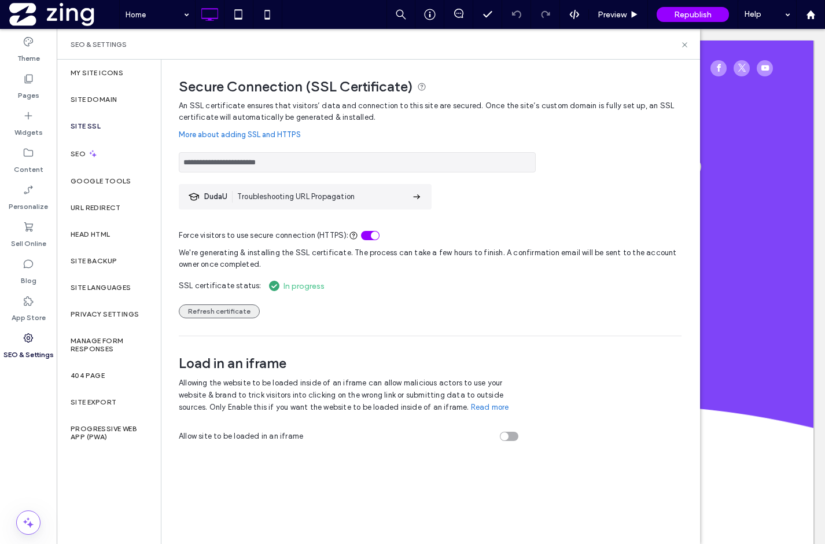
click at [237, 308] on button "Refresh certificate" at bounding box center [219, 311] width 81 height 14
click at [209, 313] on button "Refresh certificate" at bounding box center [219, 311] width 81 height 14
click at [202, 314] on button "Refresh certificate" at bounding box center [219, 311] width 81 height 14
click at [201, 313] on button "Refresh certificate" at bounding box center [219, 311] width 81 height 14
click at [221, 316] on button "Refresh certificate" at bounding box center [219, 311] width 81 height 14
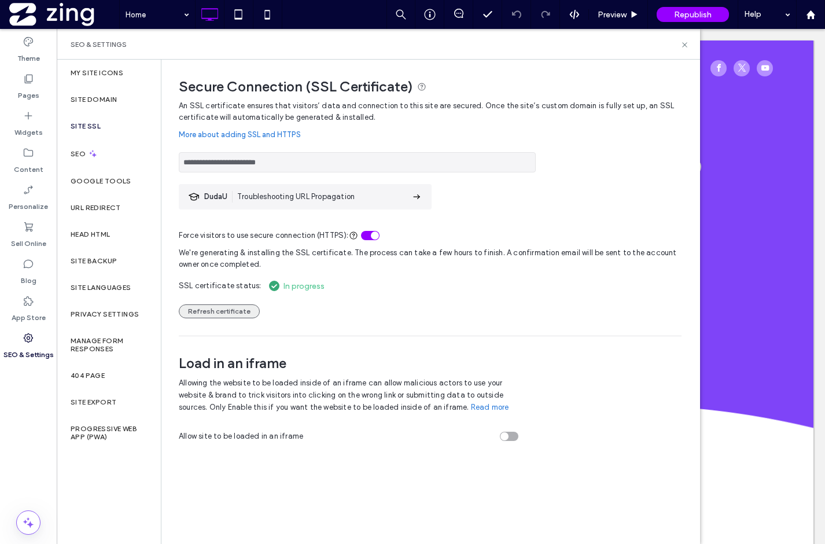
click at [242, 308] on button "Refresh certificate" at bounding box center [219, 311] width 81 height 14
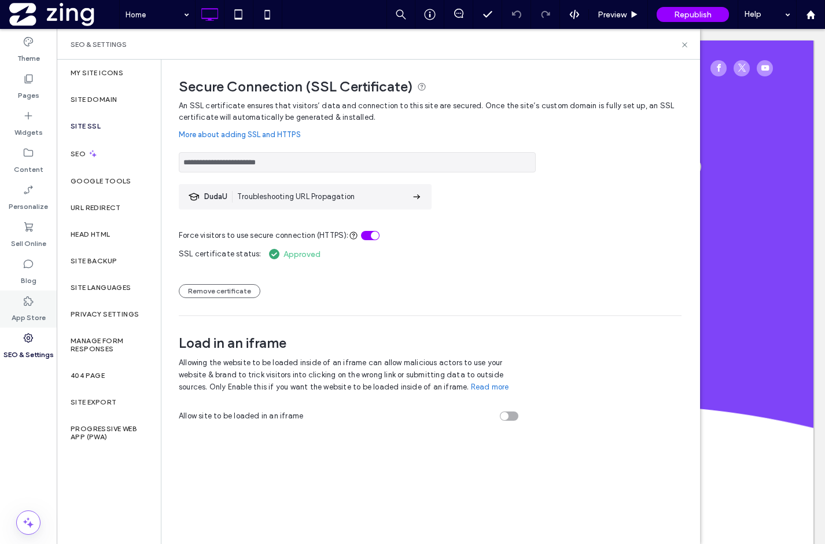
click at [39, 307] on label "App Store" at bounding box center [29, 315] width 34 height 16
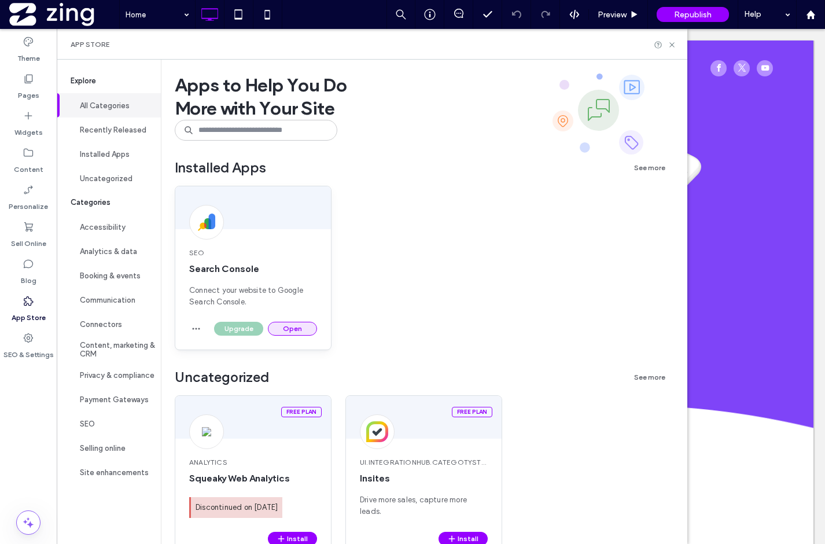
click at [283, 331] on button "Open" at bounding box center [292, 329] width 49 height 14
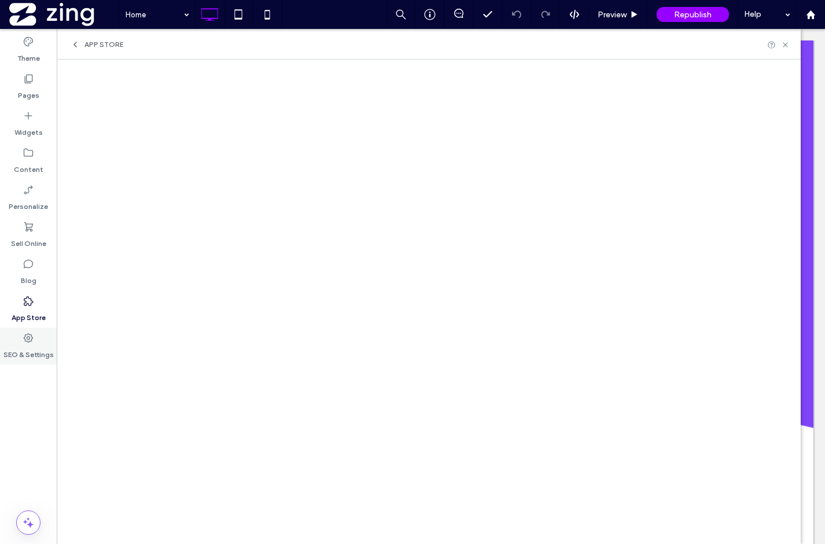
click at [29, 346] on label "SEO & Settings" at bounding box center [28, 352] width 50 height 16
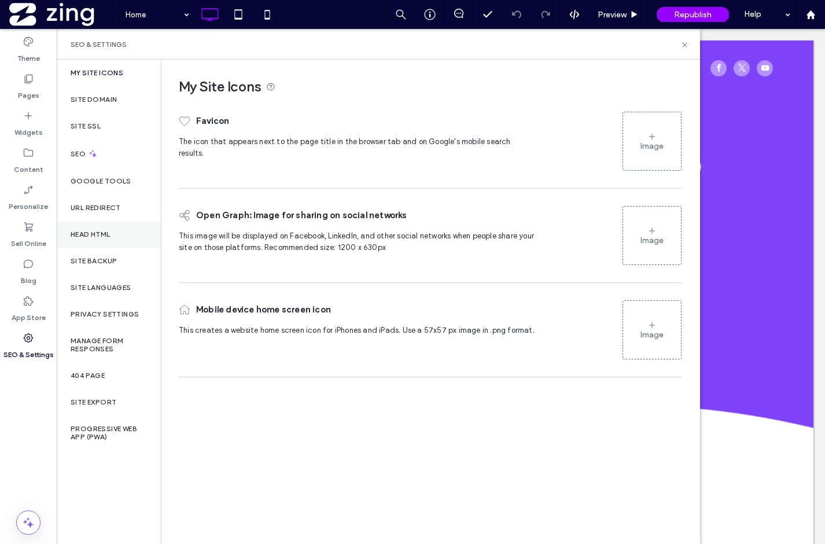
click at [99, 234] on label "Head HTML" at bounding box center [91, 234] width 40 height 8
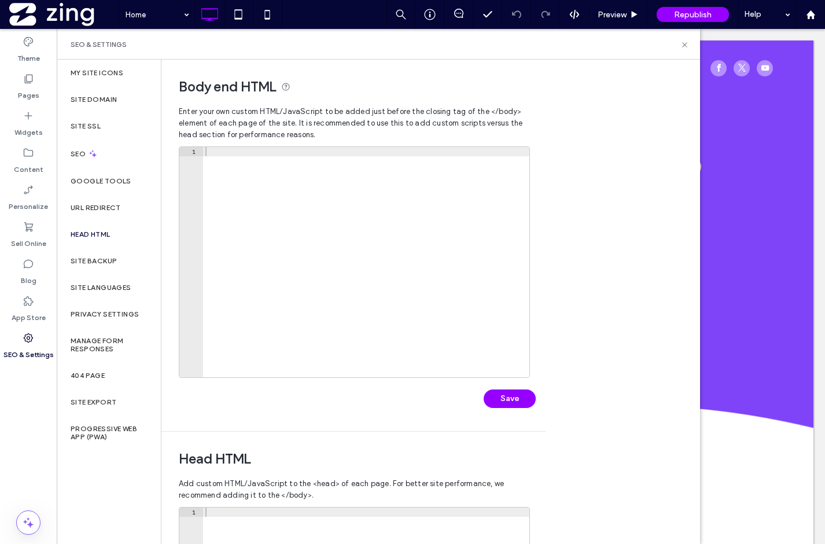
click at [221, 153] on div at bounding box center [366, 271] width 326 height 249
paste textarea "*********"
type textarea "*********"
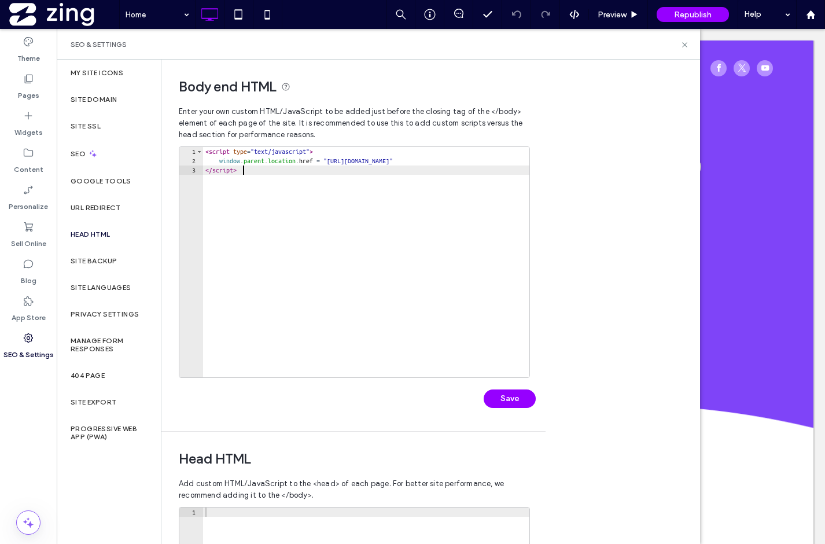
click at [239, 183] on div "< script type = "text/javascript" > window . parent . location . href = "https:…" at bounding box center [366, 271] width 326 height 249
click at [514, 396] on button "Save" at bounding box center [510, 398] width 52 height 19
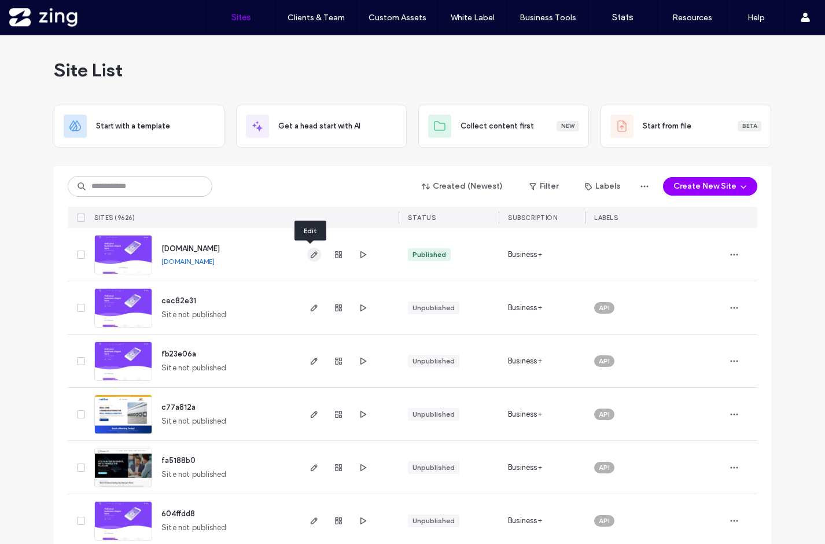
click at [311, 257] on icon "button" at bounding box center [313, 254] width 9 height 9
click at [729, 255] on icon "button" at bounding box center [733, 254] width 9 height 9
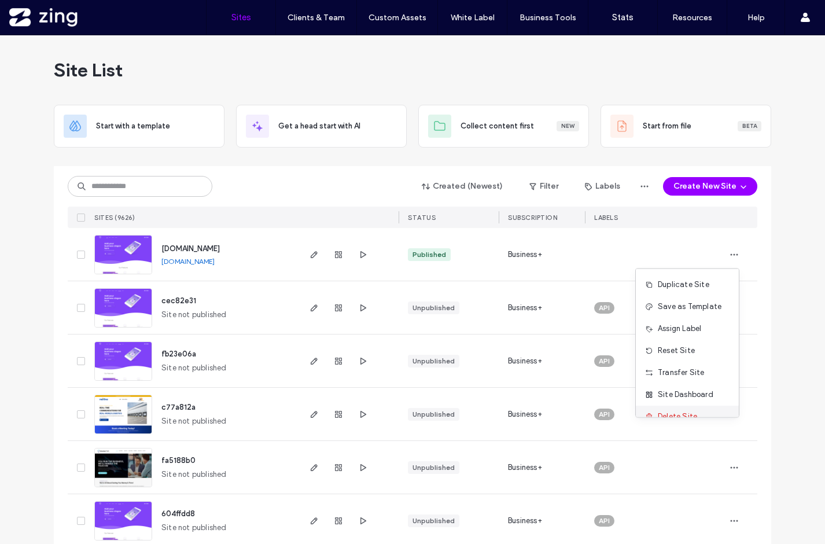
click at [681, 411] on span "Delete Site" at bounding box center [677, 417] width 39 height 12
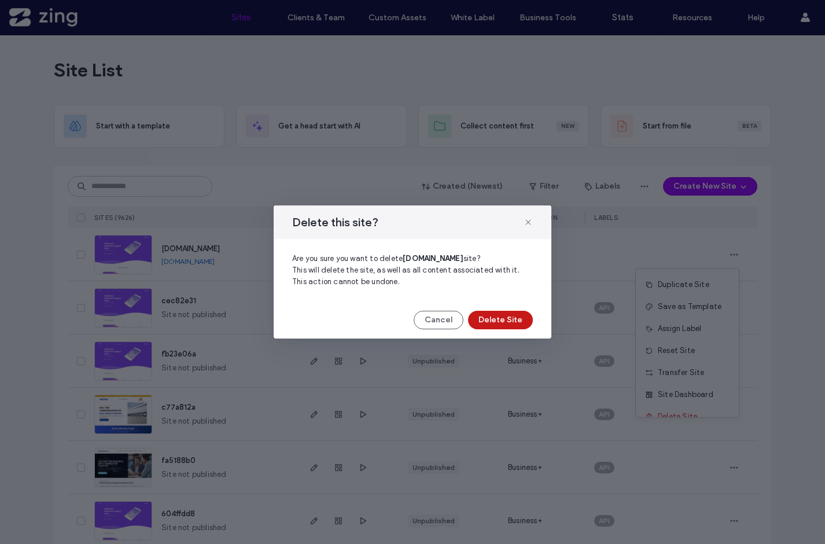
click at [512, 319] on button "Delete Site" at bounding box center [500, 320] width 65 height 19
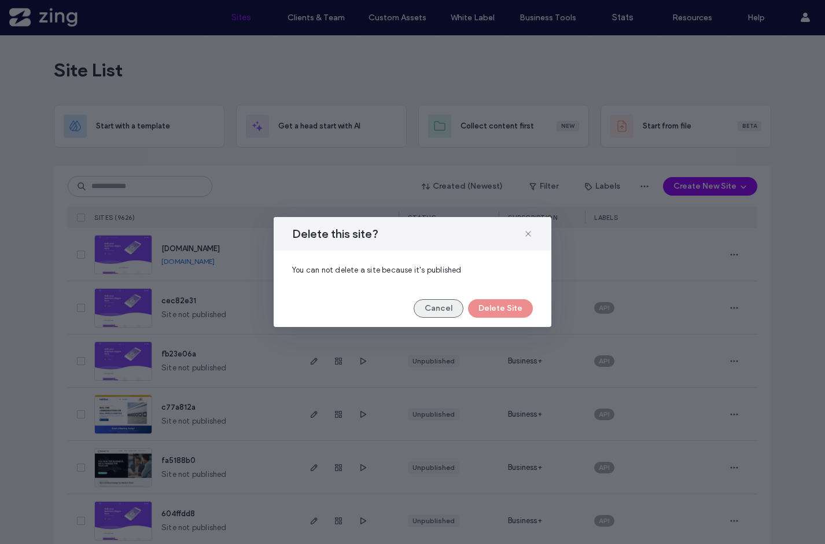
click at [443, 311] on button "Cancel" at bounding box center [439, 308] width 50 height 19
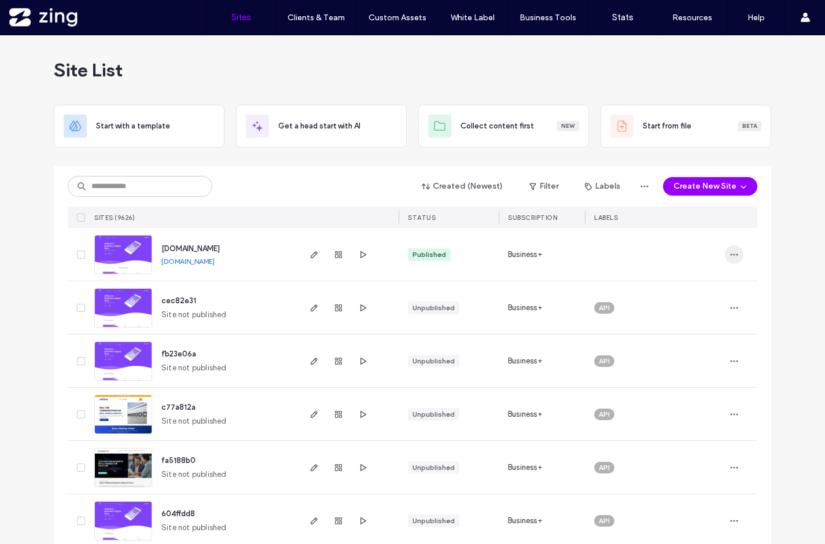
click at [732, 252] on icon "button" at bounding box center [733, 254] width 9 height 9
click at [730, 250] on icon "button" at bounding box center [733, 254] width 9 height 9
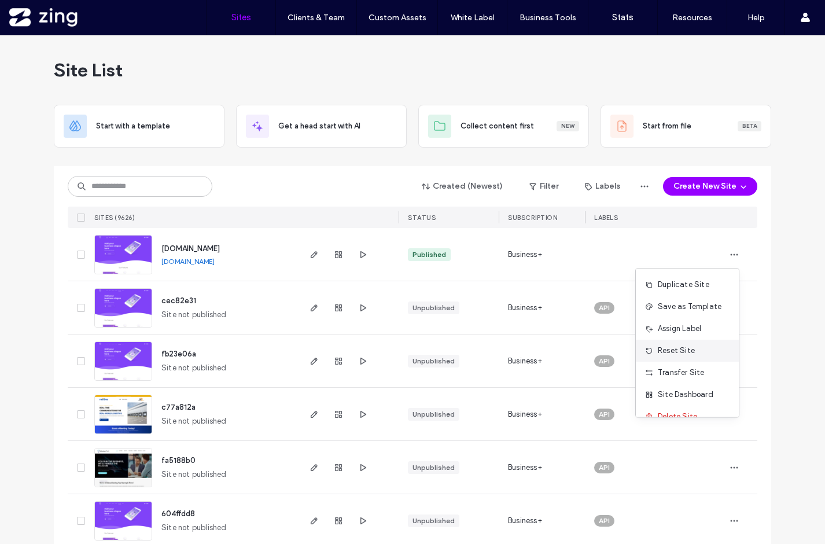
scroll to position [15, 0]
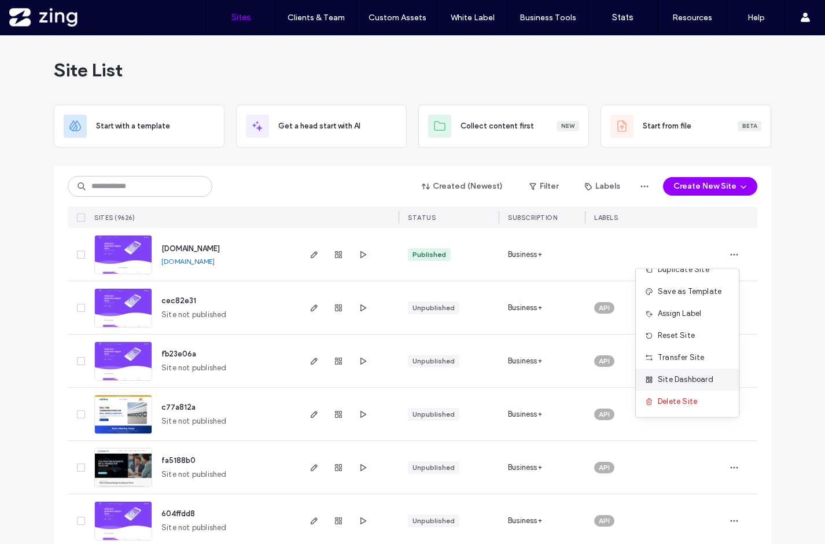
click at [674, 381] on span "Site Dashboard" at bounding box center [686, 380] width 56 height 12
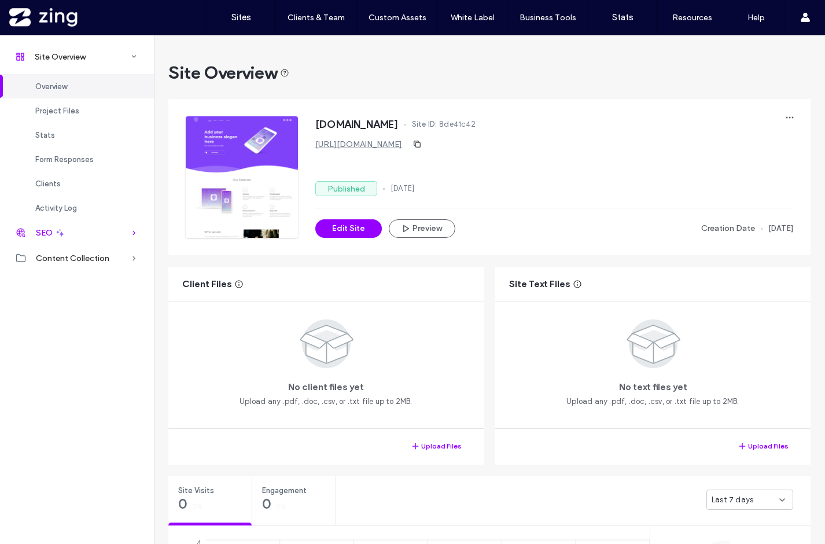
click at [136, 234] on icon at bounding box center [134, 233] width 12 height 12
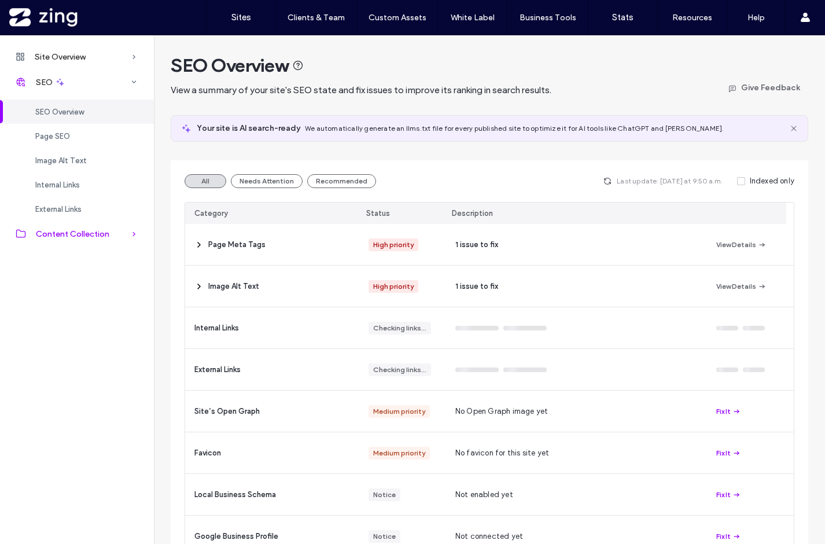
click at [133, 234] on icon at bounding box center [134, 234] width 12 height 12
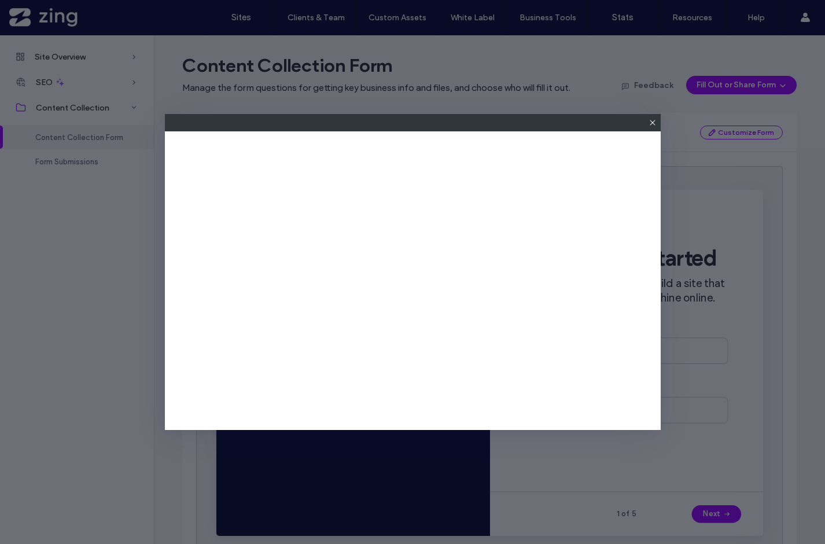
click at [651, 123] on use at bounding box center [652, 122] width 5 height 5
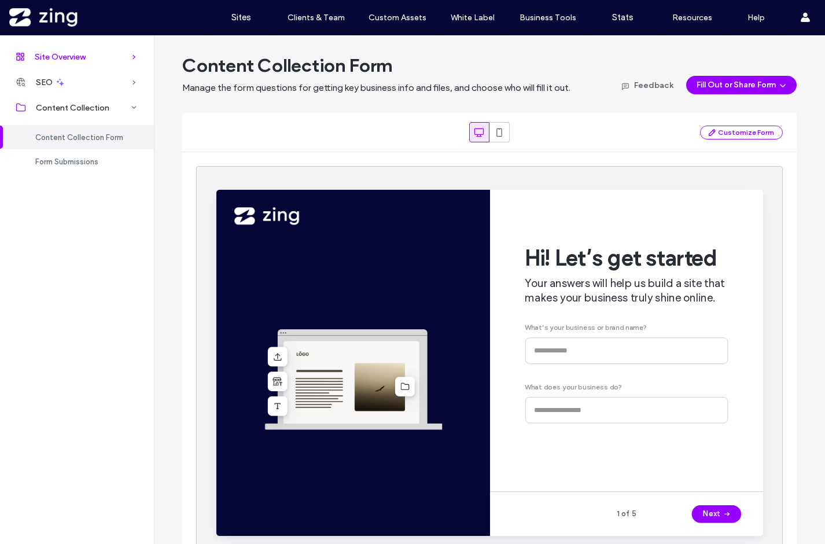
click at [83, 52] on span "Site Overview" at bounding box center [60, 57] width 51 height 10
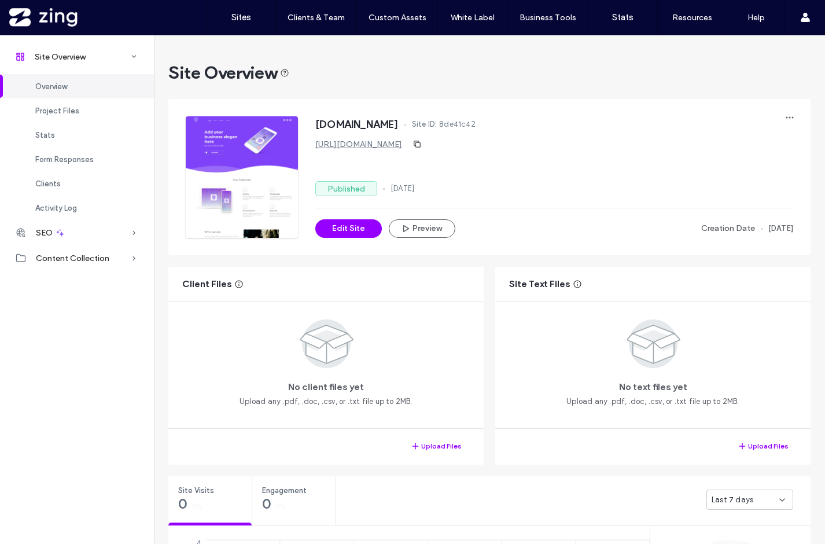
click at [773, 123] on div "www.jmqualitycarpentry.co Site ID: 8de41c42" at bounding box center [554, 125] width 478 height 19
click at [787, 115] on icon "button" at bounding box center [789, 117] width 9 height 9
click at [733, 220] on div "Transfer Site" at bounding box center [742, 213] width 103 height 22
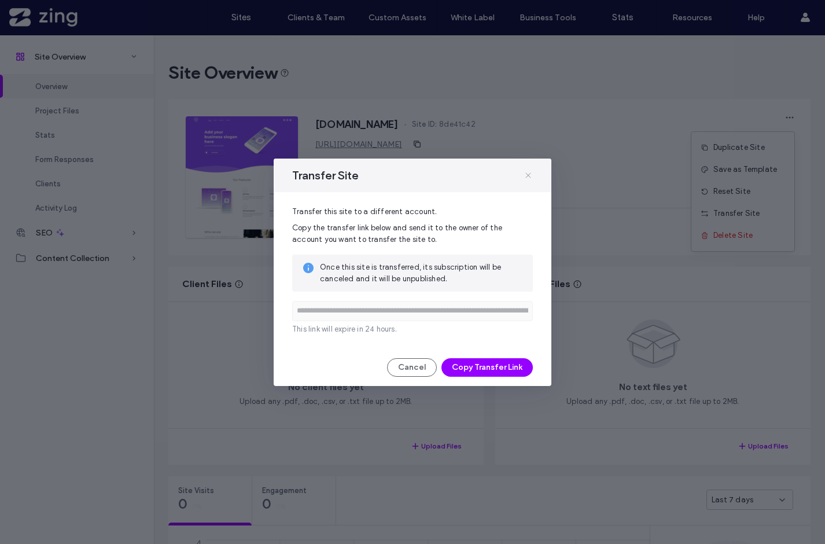
click at [530, 175] on icon at bounding box center [527, 175] width 9 height 9
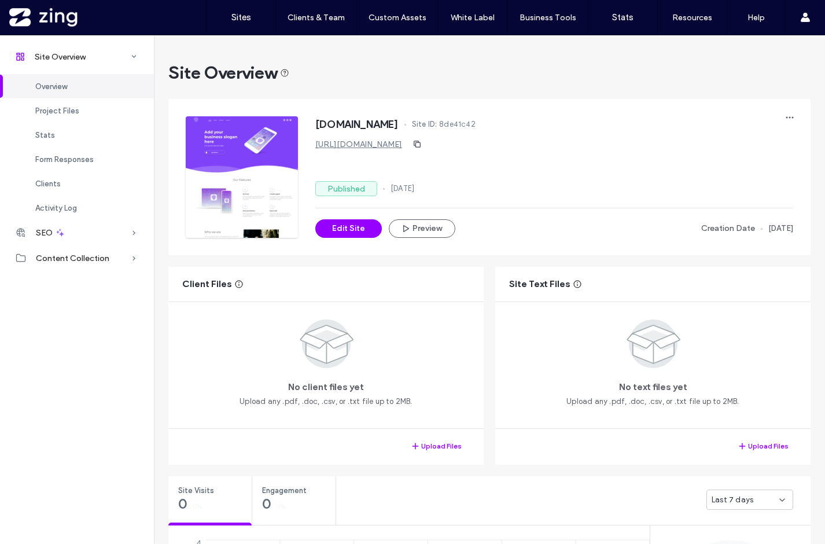
click at [402, 146] on link "https://www.jmqualitycarpentry.co" at bounding box center [358, 144] width 87 height 10
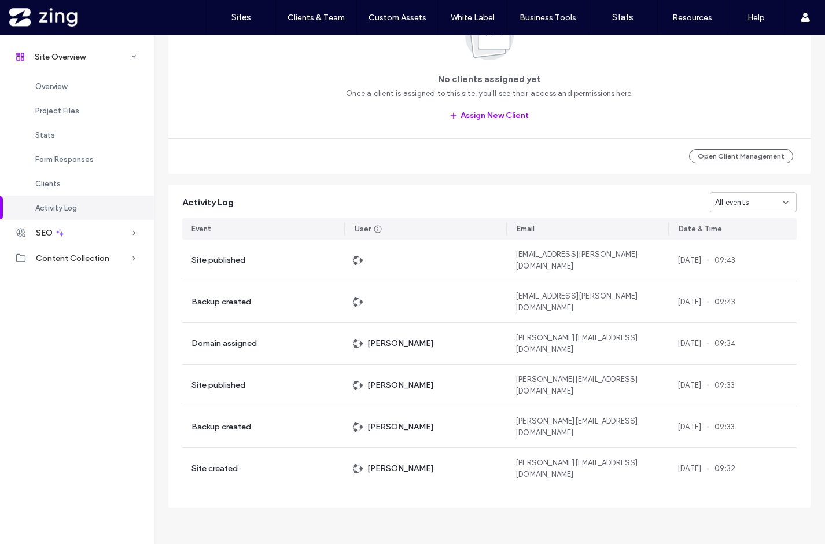
scroll to position [957, 0]
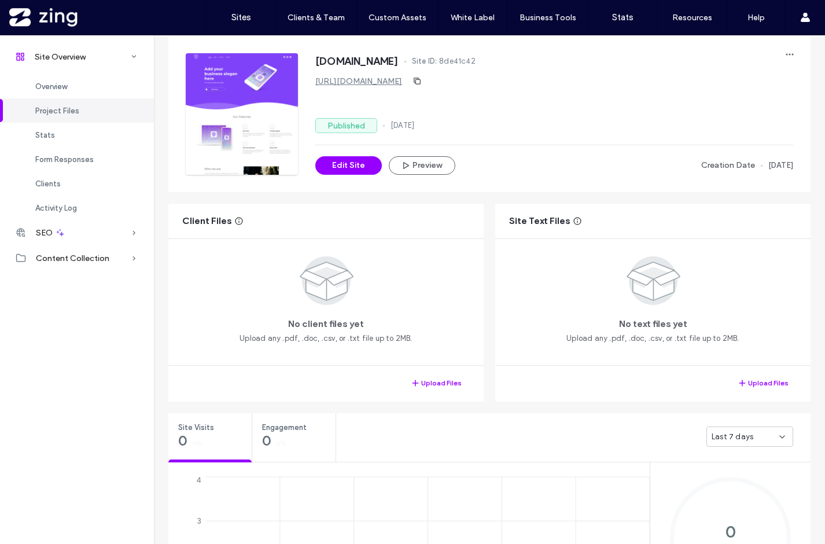
scroll to position [101, 0]
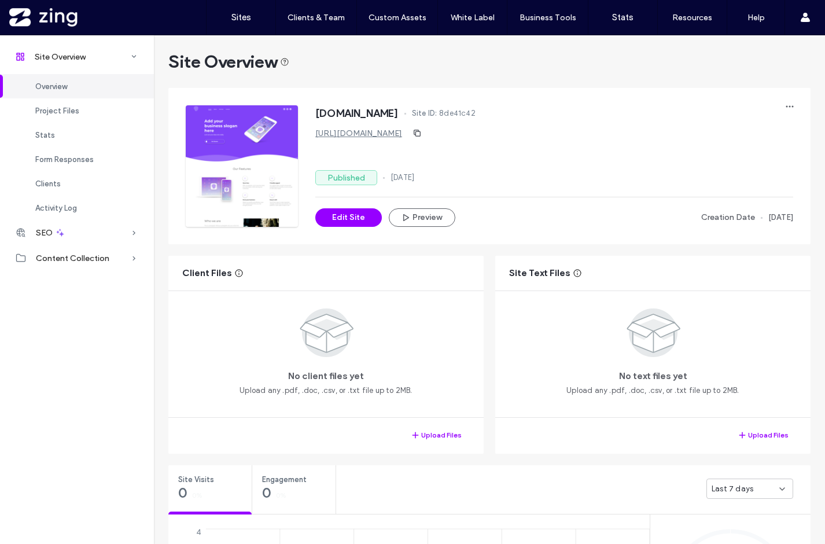
scroll to position [7, 0]
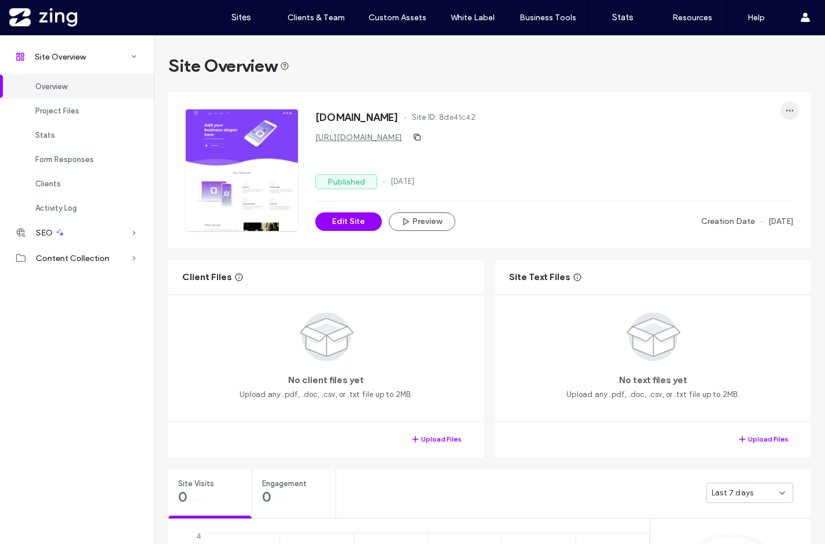
click at [790, 108] on icon "button" at bounding box center [789, 110] width 9 height 9
click at [635, 150] on div "www.jmqualitycarpentry.co Site ID: 8de41c42 https://www.jmqualitycarpentry.co P…" at bounding box center [554, 169] width 478 height 121
click at [340, 179] on label "Published" at bounding box center [346, 181] width 62 height 15
click at [351, 182] on label "Published" at bounding box center [346, 181] width 62 height 15
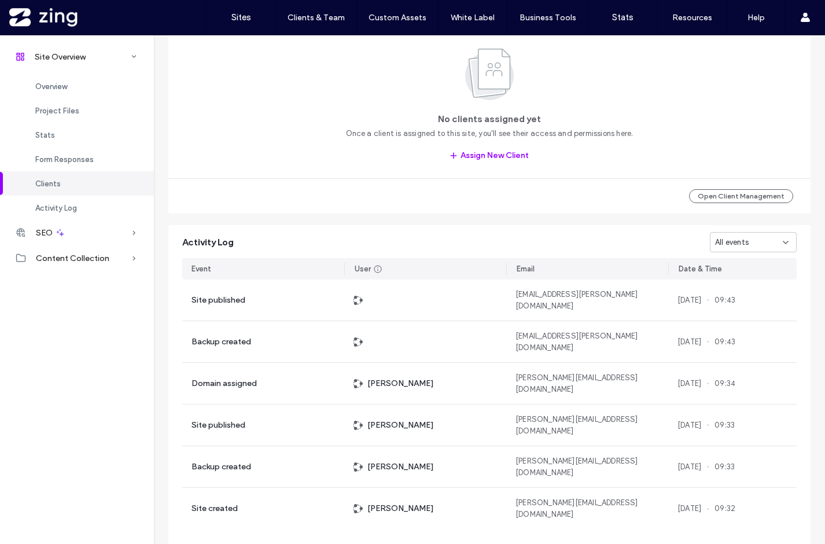
scroll to position [1053, 0]
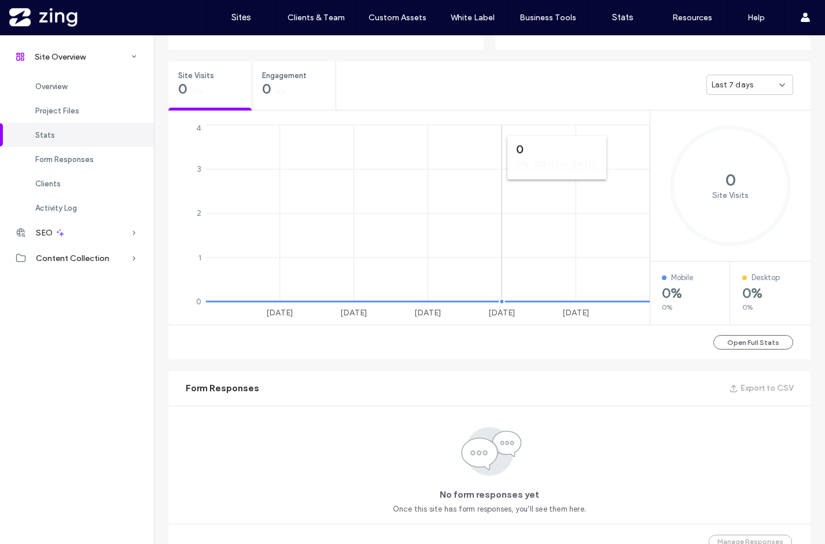
scroll to position [199, 0]
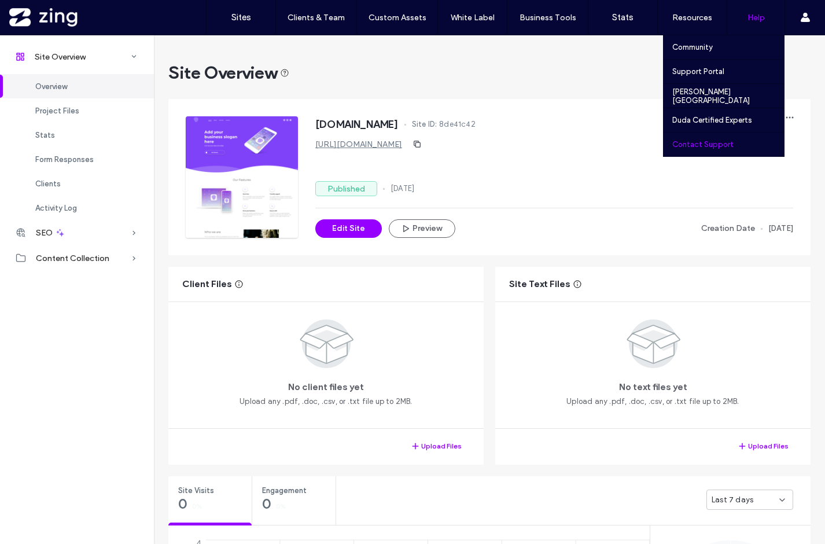
click at [710, 149] on div "Contact Support" at bounding box center [728, 144] width 112 height 24
